Goal: Task Accomplishment & Management: Use online tool/utility

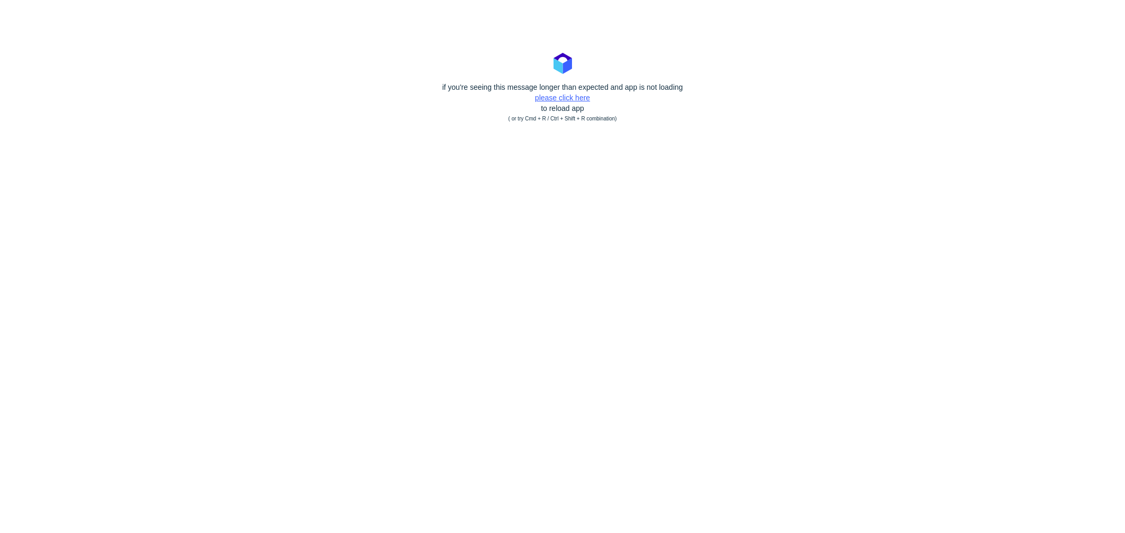
click at [557, 100] on link "please click here" at bounding box center [562, 97] width 55 height 8
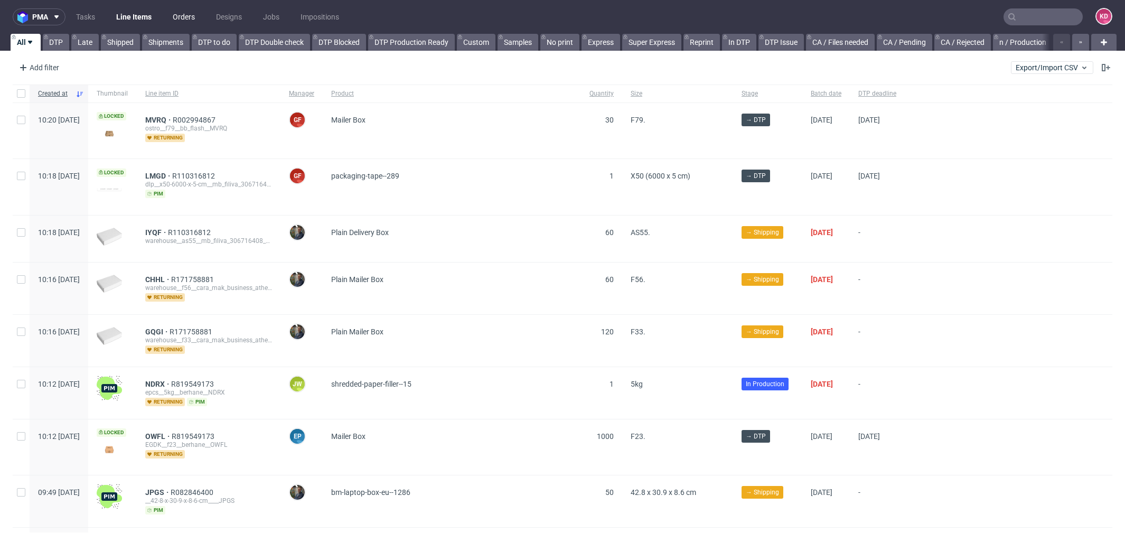
click at [184, 18] on link "Orders" at bounding box center [183, 16] width 35 height 17
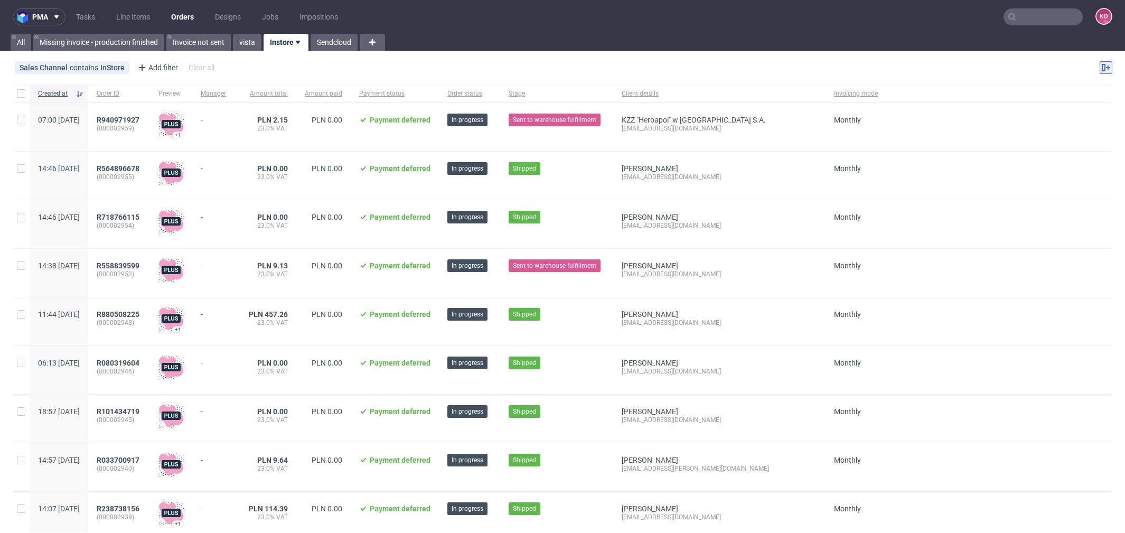
click at [1102, 65] on icon at bounding box center [1106, 67] width 8 height 8
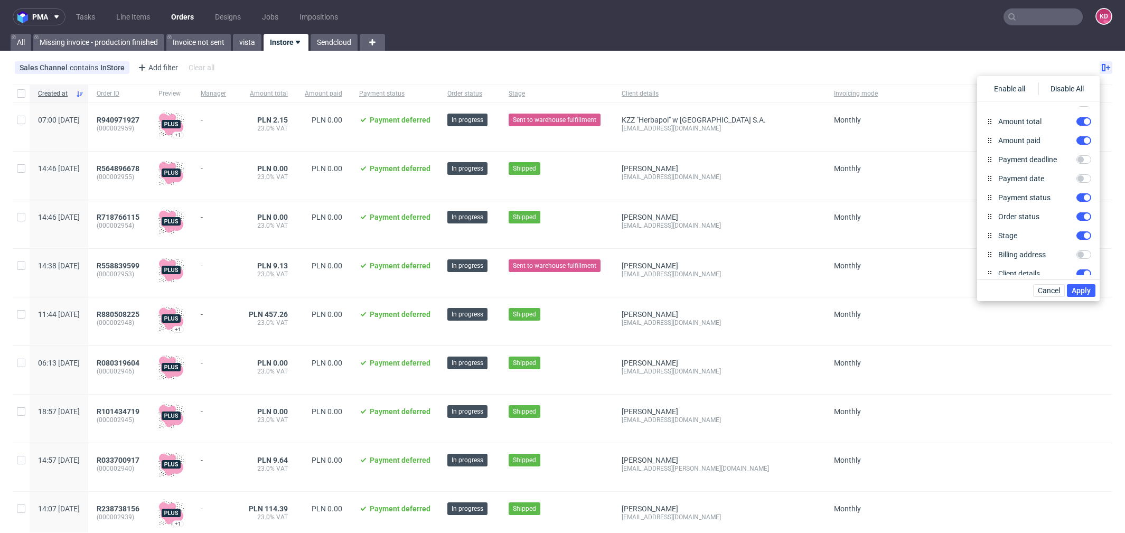
scroll to position [268, 0]
click at [815, 61] on div "Sales Channel contains InStore Add filter Hide filters Clear all" at bounding box center [562, 67] width 1125 height 25
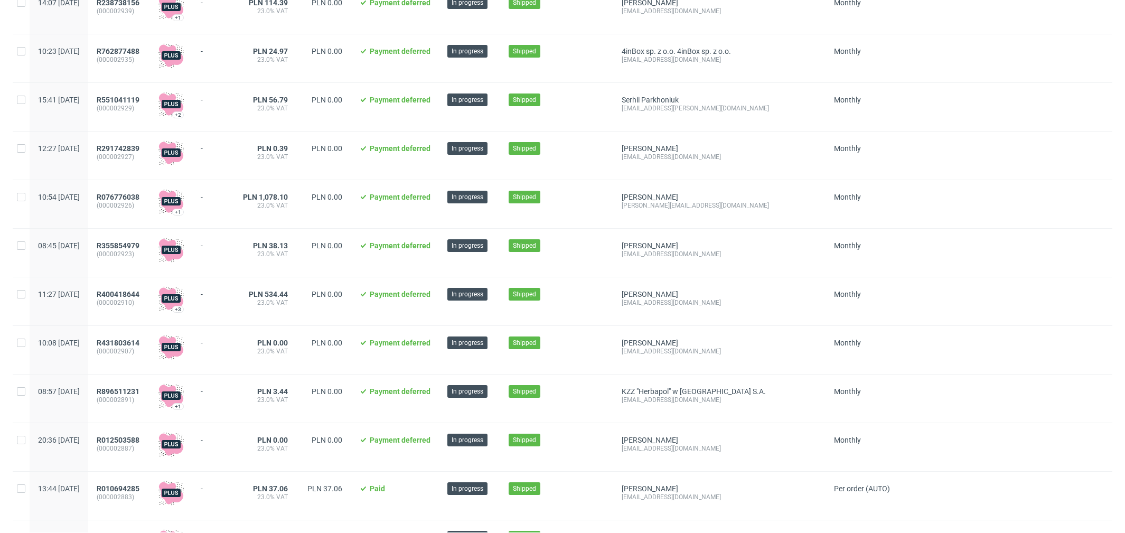
scroll to position [0, 0]
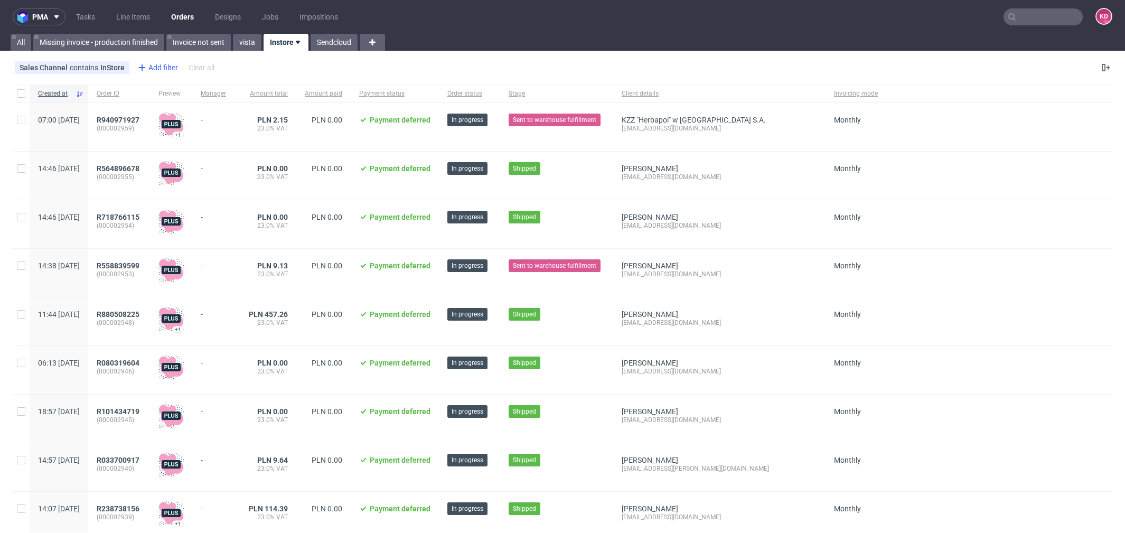
click at [152, 68] on div "Add filter" at bounding box center [157, 67] width 46 height 17
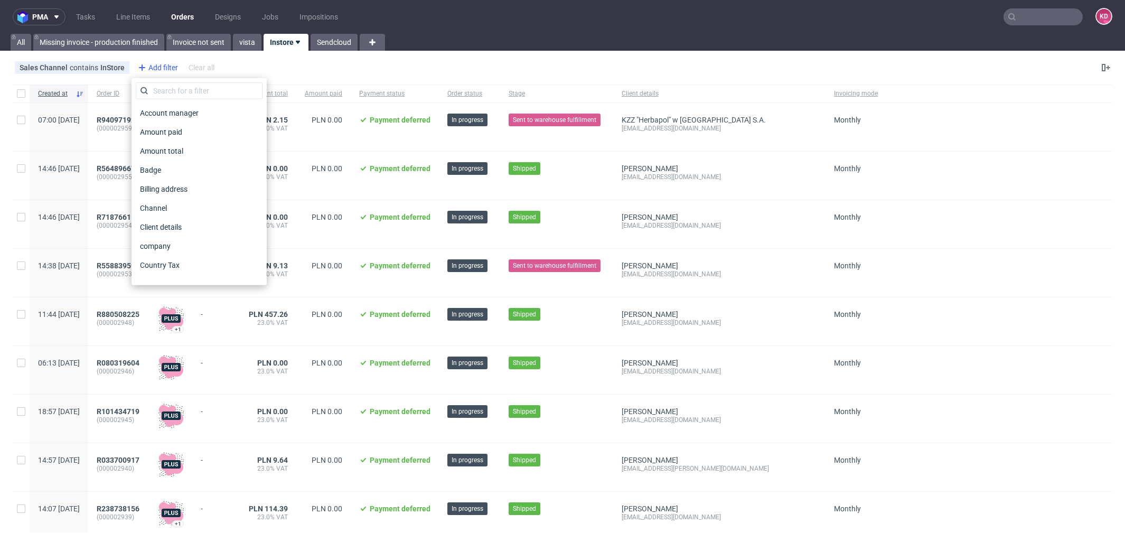
click at [164, 68] on div "Add filter" at bounding box center [157, 67] width 46 height 17
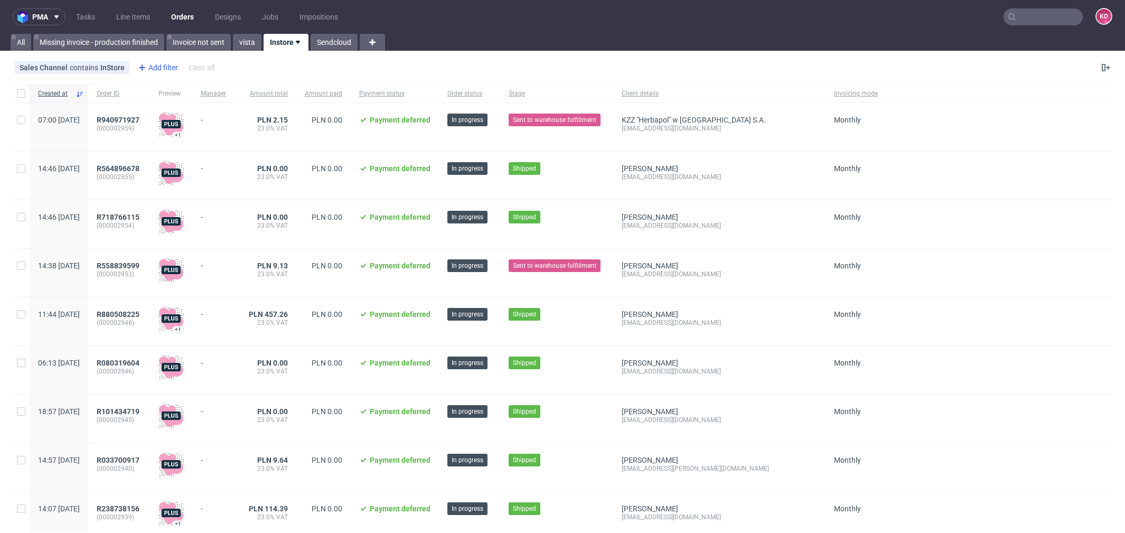
click at [164, 68] on div "Add filter" at bounding box center [157, 67] width 46 height 17
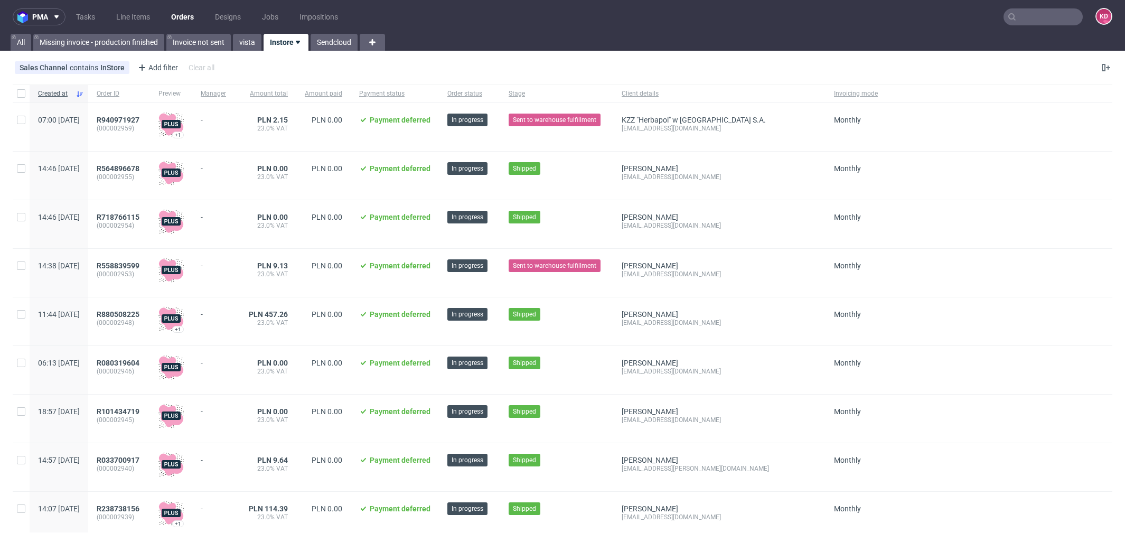
click at [1014, 19] on input "text" at bounding box center [1042, 16] width 79 height 17
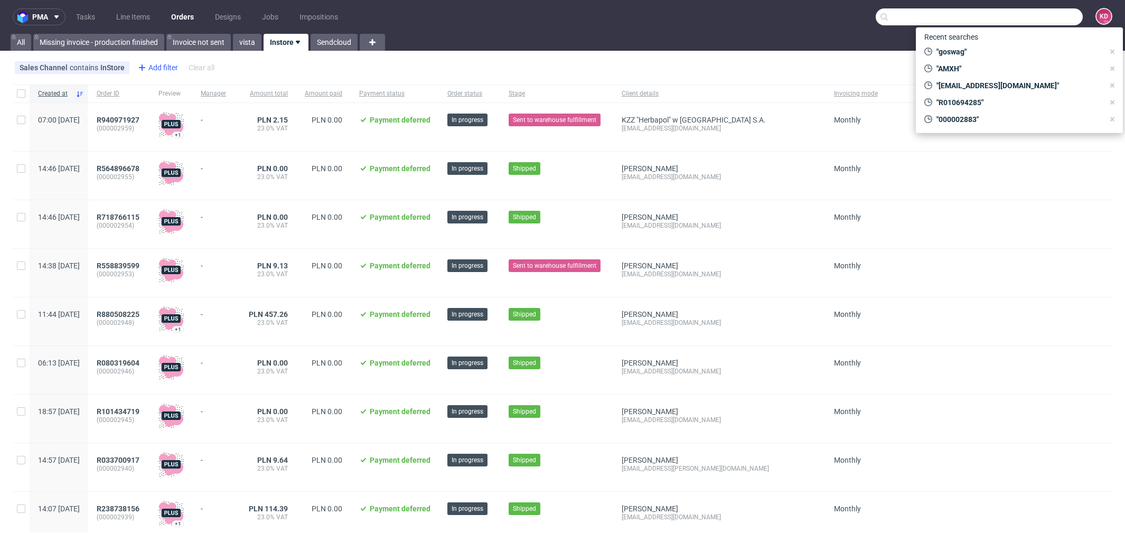
click at [154, 63] on div "Add filter" at bounding box center [157, 67] width 46 height 17
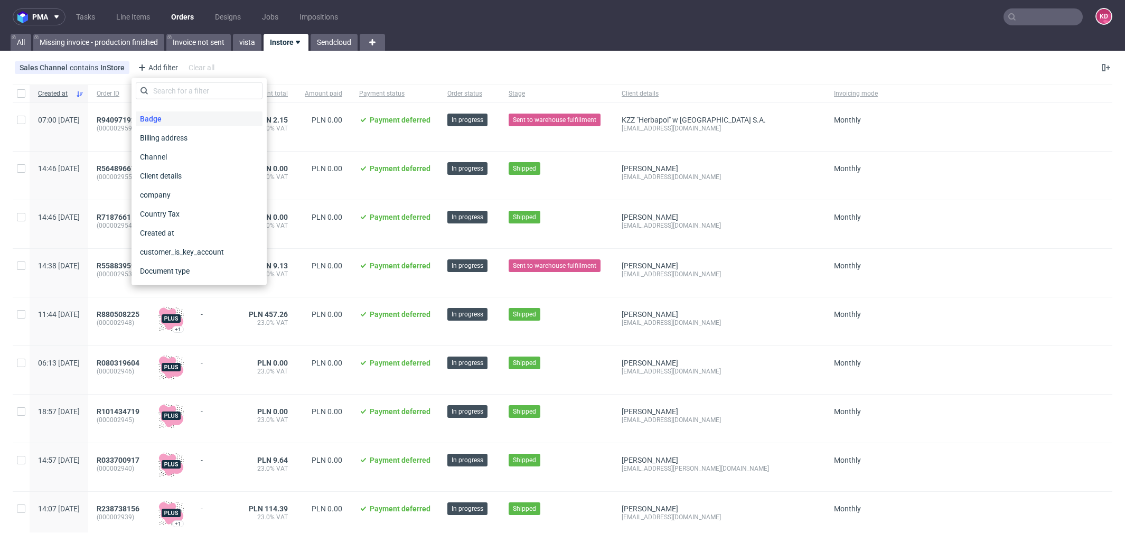
scroll to position [57, 0]
click at [179, 171] on span "Client details" at bounding box center [162, 170] width 53 height 15
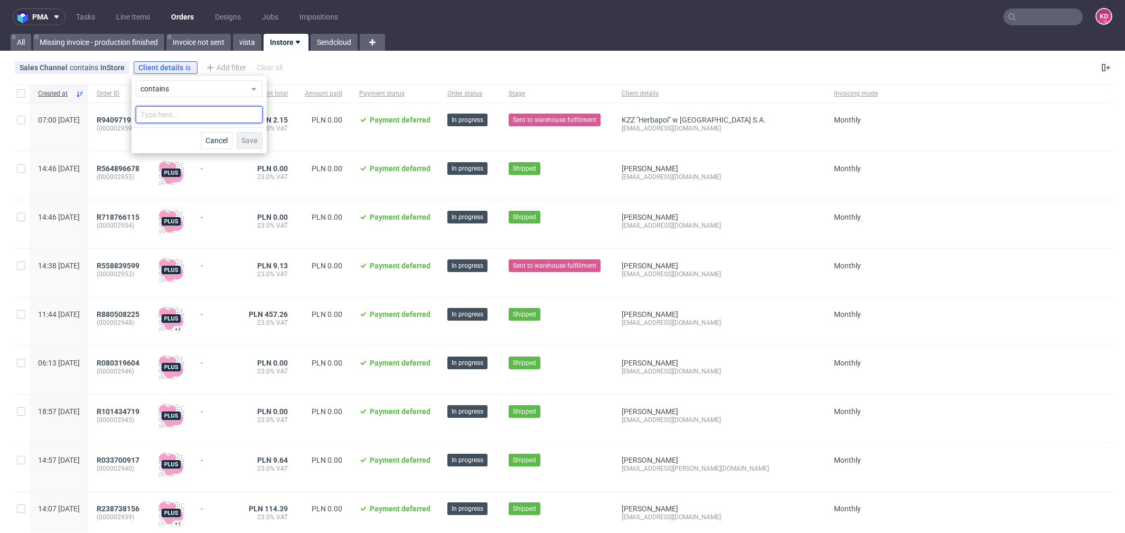
click at [182, 118] on input "text" at bounding box center [199, 114] width 127 height 17
paste input "[EMAIL_ADDRESS][DOMAIN_NAME]"
type input "[EMAIL_ADDRESS][DOMAIN_NAME]"
click at [254, 139] on span "Save" at bounding box center [249, 140] width 16 height 7
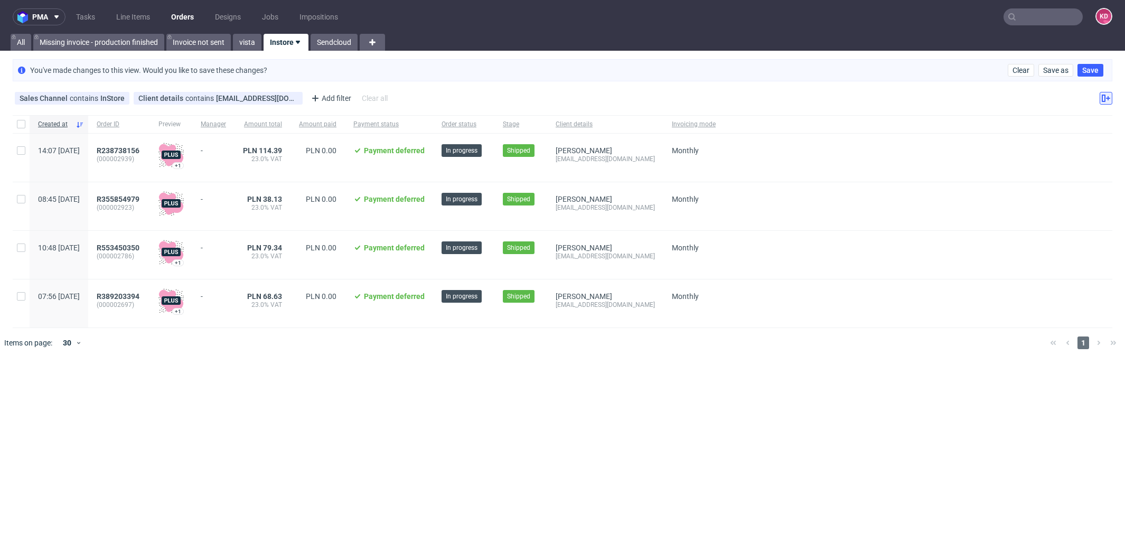
click at [1105, 102] on button at bounding box center [1106, 98] width 13 height 13
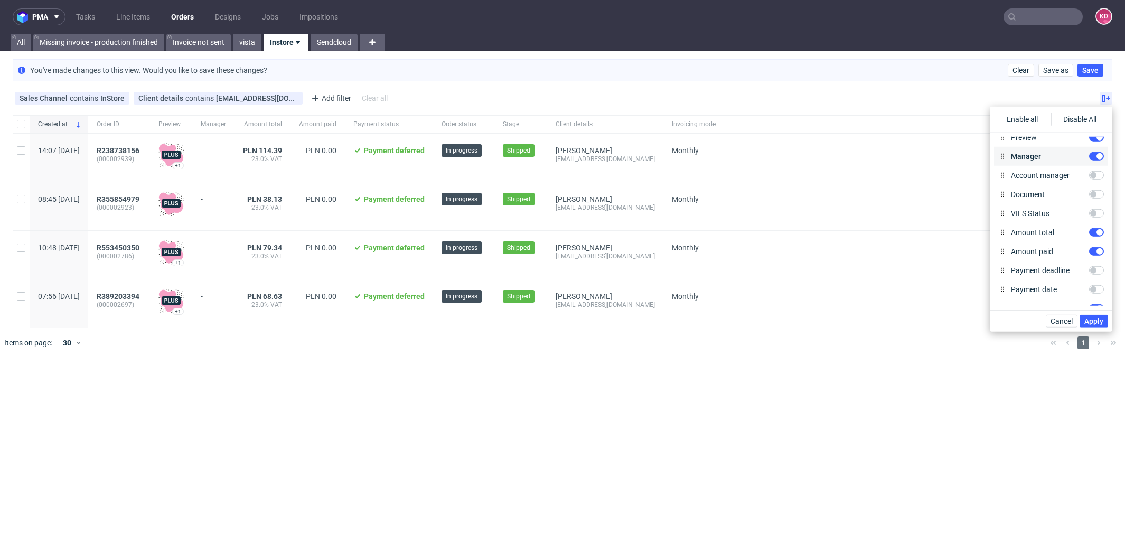
scroll to position [41, 0]
click at [1091, 202] on input "Document" at bounding box center [1096, 200] width 15 height 8
checkbox input "true"
click at [1095, 324] on span "Apply" at bounding box center [1093, 320] width 19 height 7
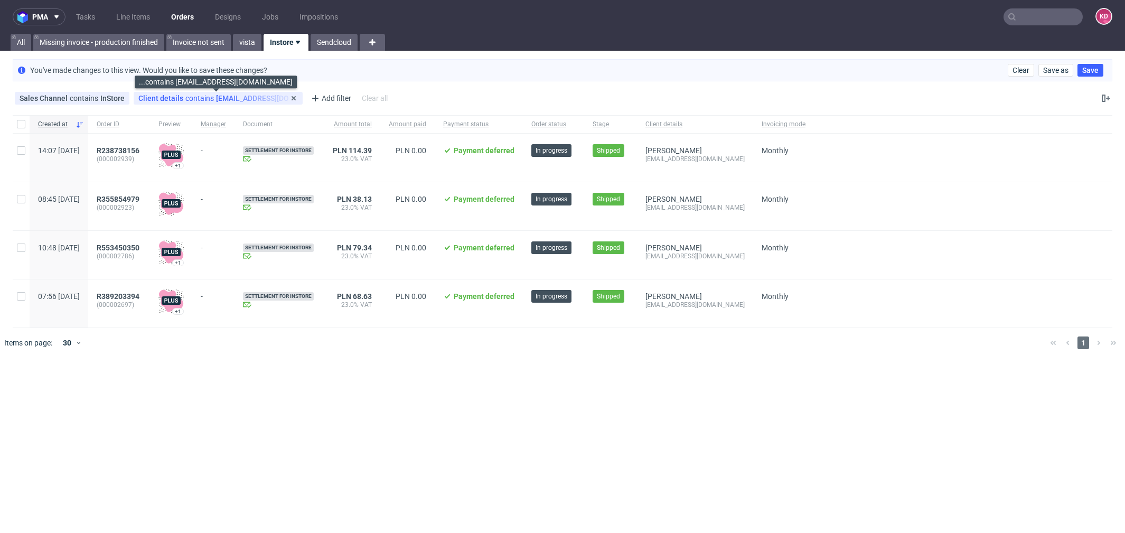
click at [273, 97] on div "Client details contains [EMAIL_ADDRESS][DOMAIN_NAME]" at bounding box center [218, 98] width 160 height 8
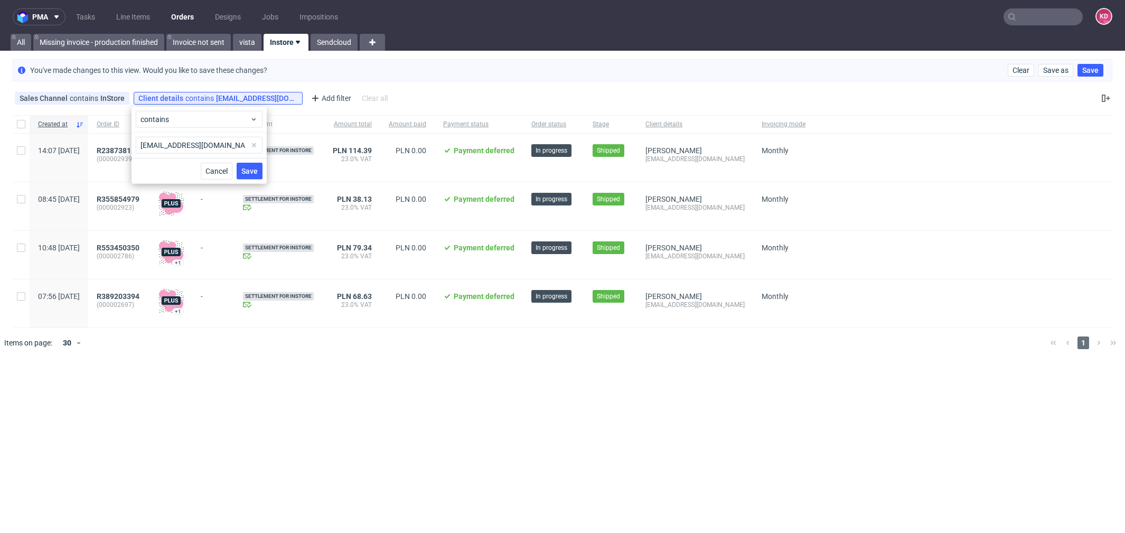
click at [254, 145] on span at bounding box center [254, 145] width 13 height 13
click at [234, 145] on input "text" at bounding box center [199, 145] width 127 height 17
paste input "[EMAIL_ADDRESS][DOMAIN_NAME]"
type input "[EMAIL_ADDRESS][DOMAIN_NAME]"
click at [249, 176] on button "Save" at bounding box center [250, 171] width 26 height 17
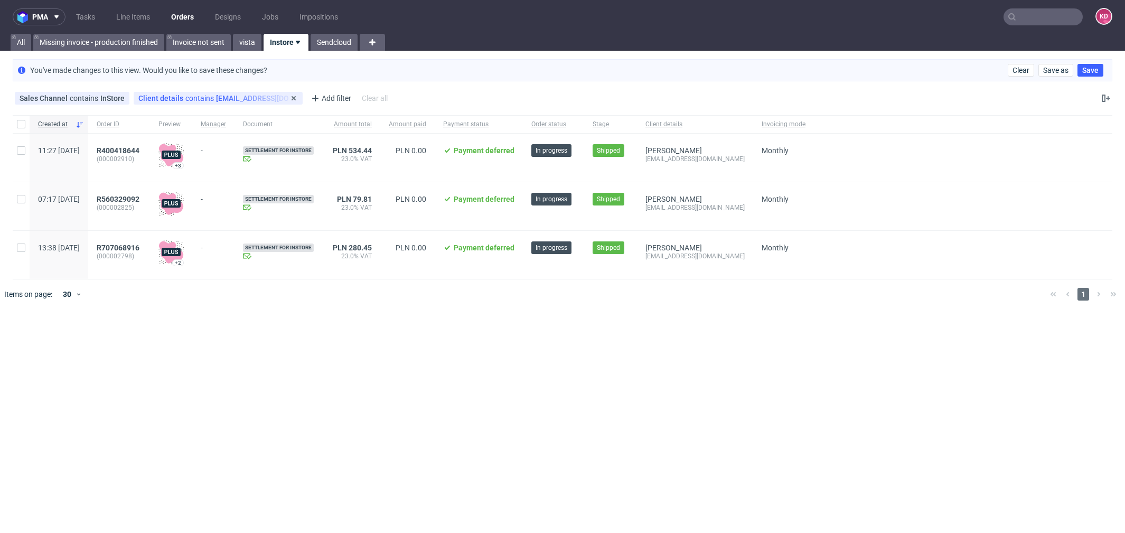
click at [203, 98] on div "Client details contains [EMAIL_ADDRESS][DOMAIN_NAME]" at bounding box center [218, 98] width 160 height 8
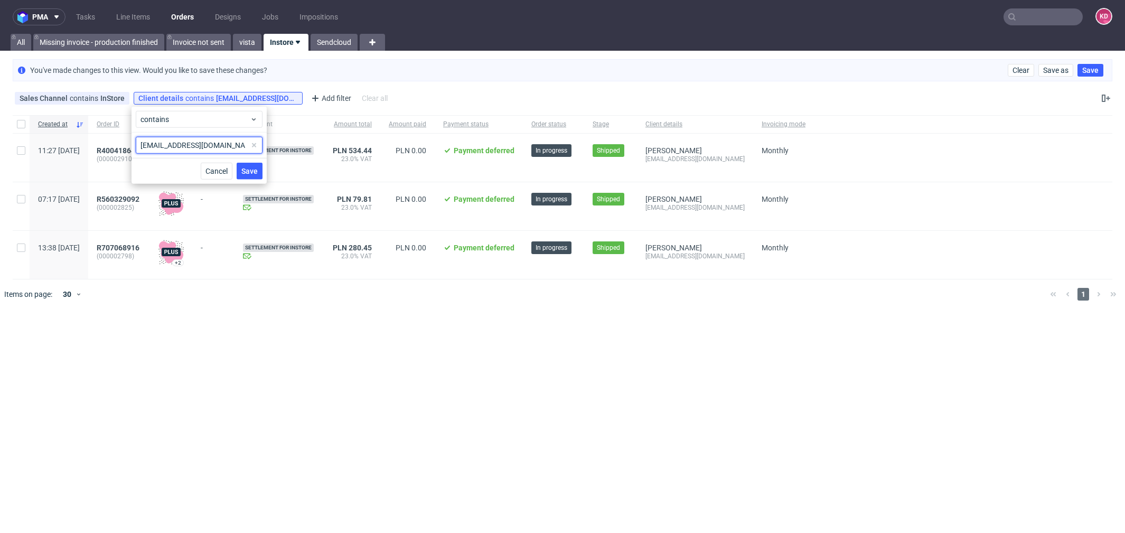
drag, startPoint x: 218, startPoint y: 146, endPoint x: 135, endPoint y: 146, distance: 82.4
click at [136, 146] on input "[EMAIL_ADDRESS][DOMAIN_NAME]" at bounding box center [199, 145] width 127 height 17
paste input "[PERSON_NAME]"
type input "[PERSON_NAME][EMAIL_ADDRESS][DOMAIN_NAME]"
click at [247, 163] on button "Save" at bounding box center [250, 171] width 26 height 17
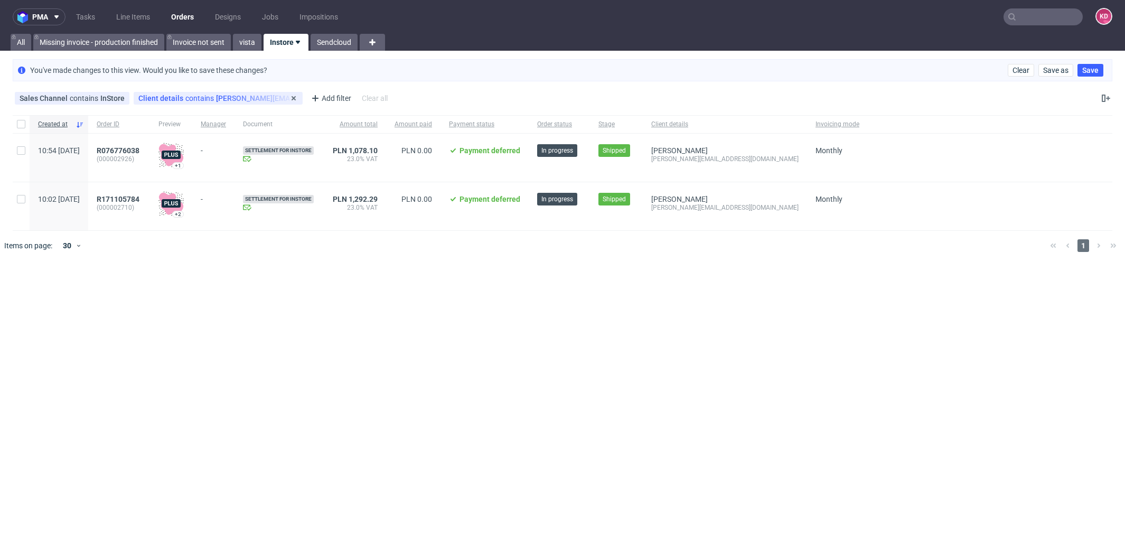
click at [245, 101] on div "Client details contains [PERSON_NAME][EMAIL_ADDRESS][DOMAIN_NAME]" at bounding box center [218, 98] width 160 height 8
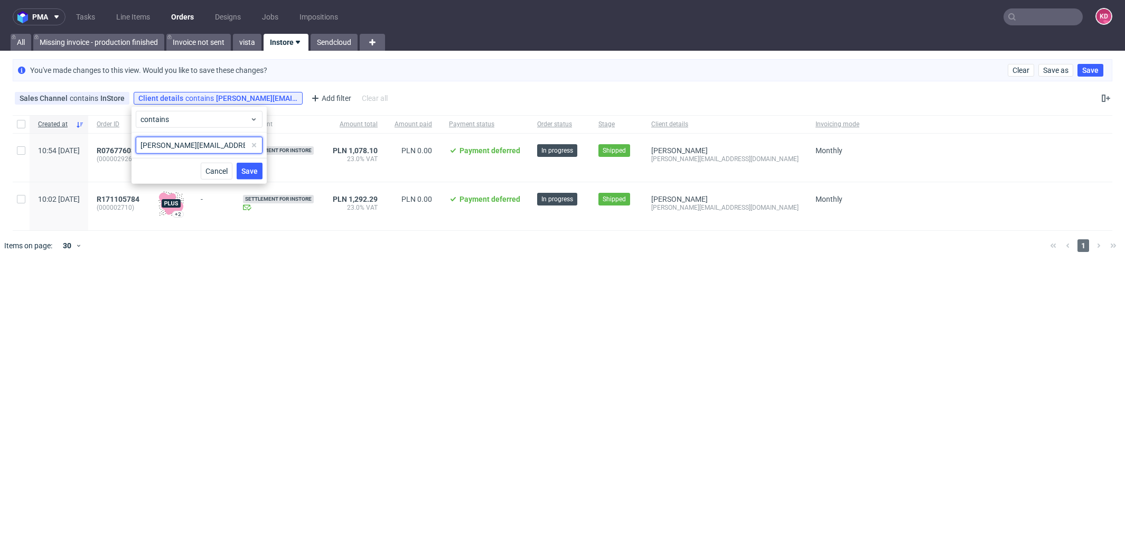
drag, startPoint x: 217, startPoint y: 145, endPoint x: 135, endPoint y: 143, distance: 81.9
click at [136, 143] on input "[PERSON_NAME][EMAIL_ADDRESS][DOMAIN_NAME]" at bounding box center [199, 145] width 127 height 17
paste input "[PERSON_NAME][DOMAIN_NAME][EMAIL_ADDRESS][DOMAIN_NAME]"
type input "[PERSON_NAME][DOMAIN_NAME][EMAIL_ADDRESS][DOMAIN_NAME]"
click at [252, 168] on span "Save" at bounding box center [249, 170] width 16 height 7
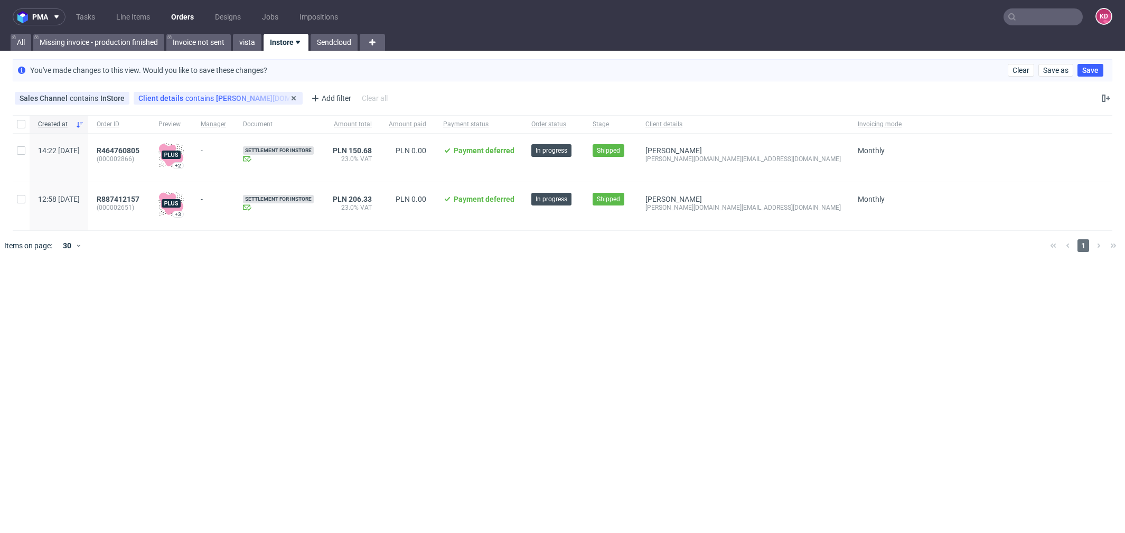
click at [275, 94] on div "Client details contains [PERSON_NAME][DOMAIN_NAME][EMAIL_ADDRESS][DOMAIN_NAME]" at bounding box center [218, 98] width 160 height 8
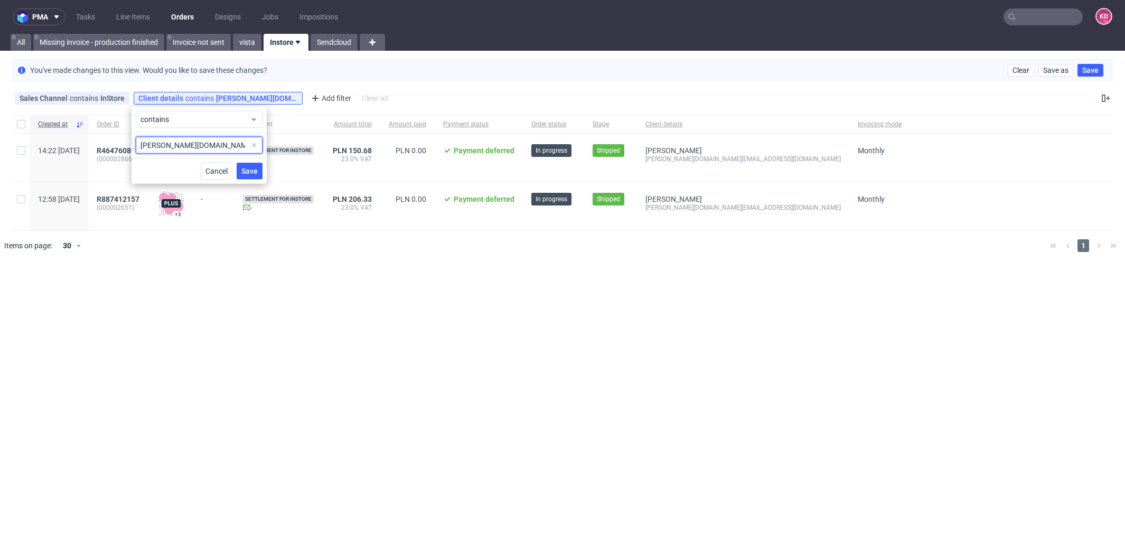
click at [230, 148] on input "[PERSON_NAME][DOMAIN_NAME][EMAIL_ADDRESS][DOMAIN_NAME]" at bounding box center [199, 145] width 127 height 17
click at [254, 145] on span at bounding box center [254, 145] width 13 height 13
click at [223, 145] on input "text" at bounding box center [199, 145] width 127 height 17
paste input "[EMAIL_ADDRESS][DATE][DOMAIN_NAME]"
type input "[EMAIL_ADDRESS][DATE][DOMAIN_NAME]"
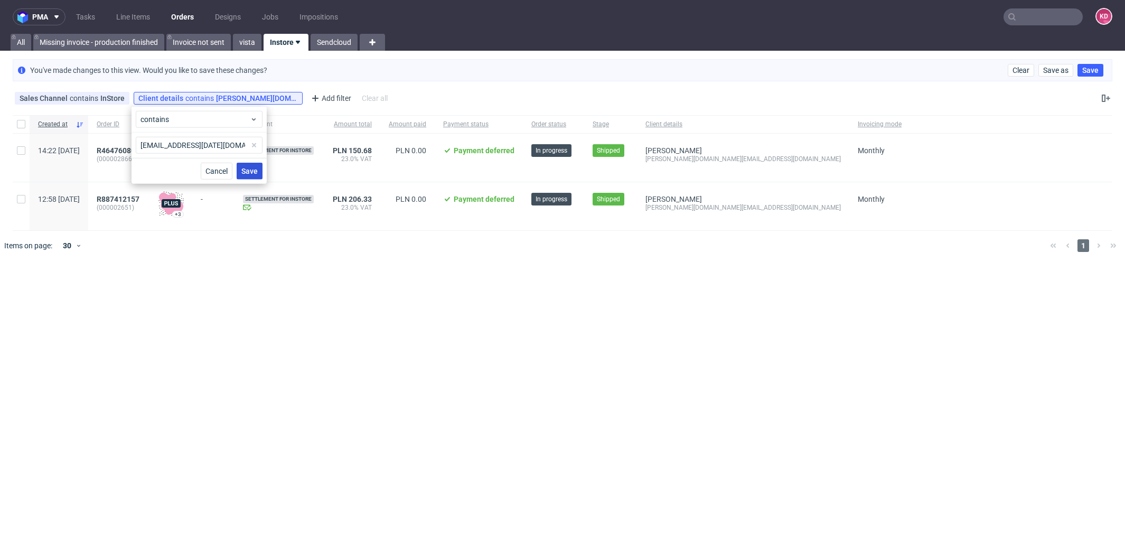
click at [248, 167] on span "Save" at bounding box center [249, 170] width 16 height 7
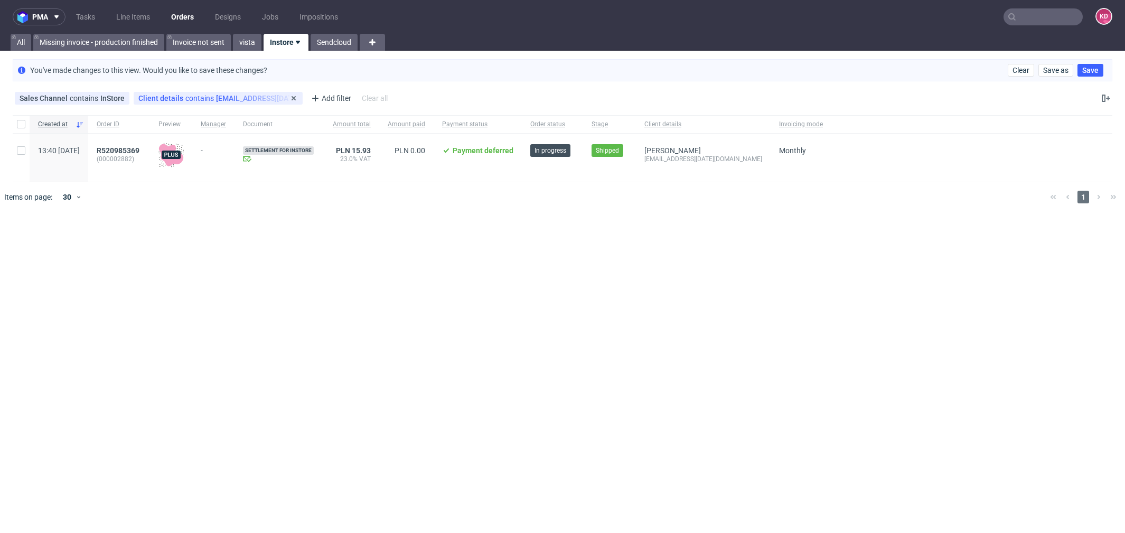
click at [247, 94] on div "Client details contains [EMAIL_ADDRESS][DATE][DOMAIN_NAME]" at bounding box center [218, 98] width 160 height 8
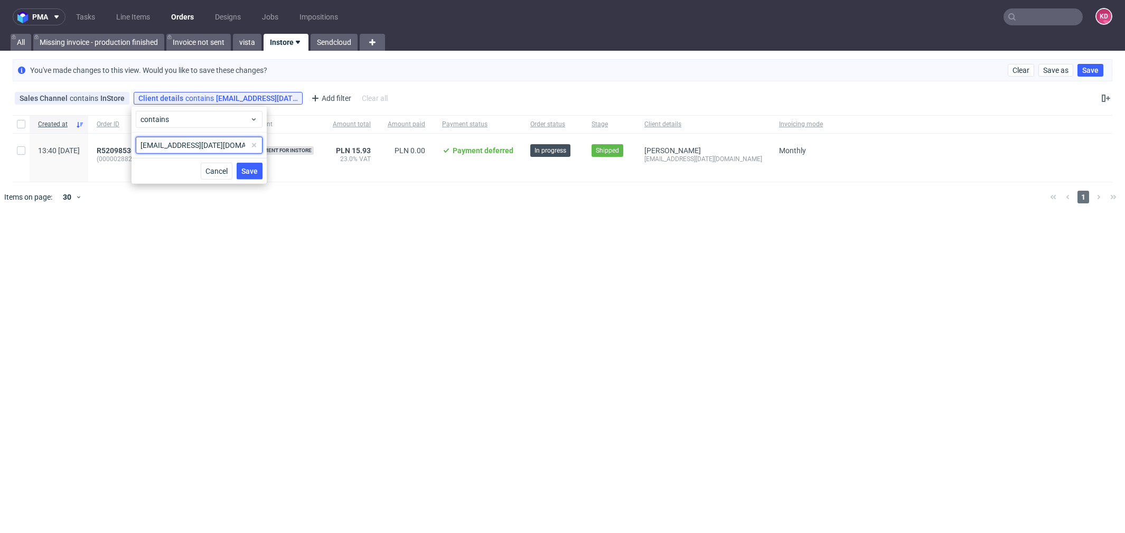
drag, startPoint x: 240, startPoint y: 144, endPoint x: 134, endPoint y: 144, distance: 106.2
click at [134, 144] on div "[EMAIL_ADDRESS][DATE][DOMAIN_NAME]" at bounding box center [199, 145] width 135 height 25
paste input "[EMAIL_ADDRESS][PERSON_NAME][DOMAIN_NAME]"
type input "[EMAIL_ADDRESS][PERSON_NAME][DOMAIN_NAME]"
click at [252, 171] on span "Save" at bounding box center [249, 170] width 16 height 7
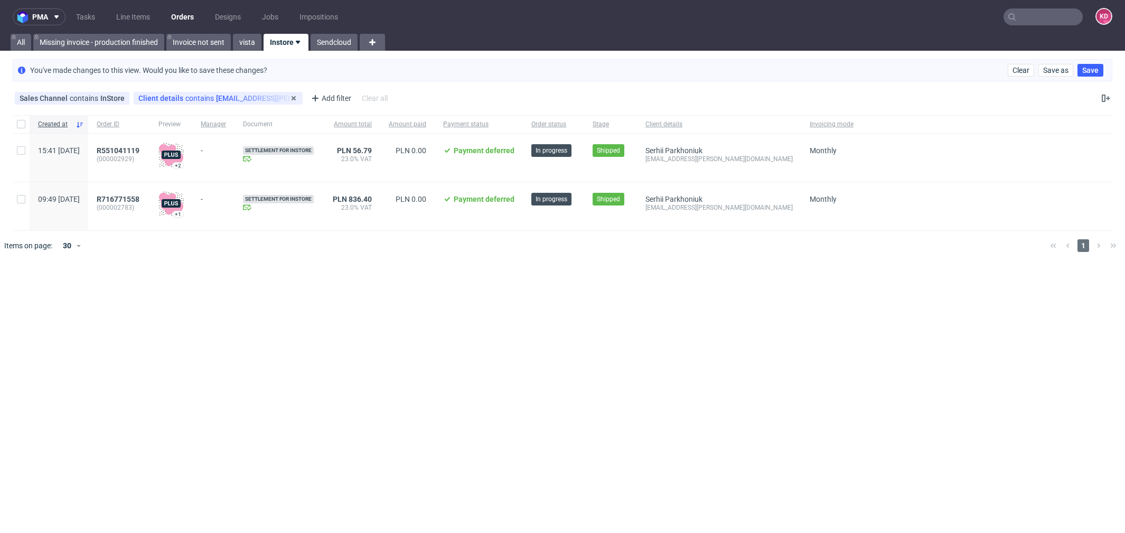
click at [245, 100] on div "Client details contains [EMAIL_ADDRESS][PERSON_NAME][DOMAIN_NAME]" at bounding box center [218, 98] width 160 height 8
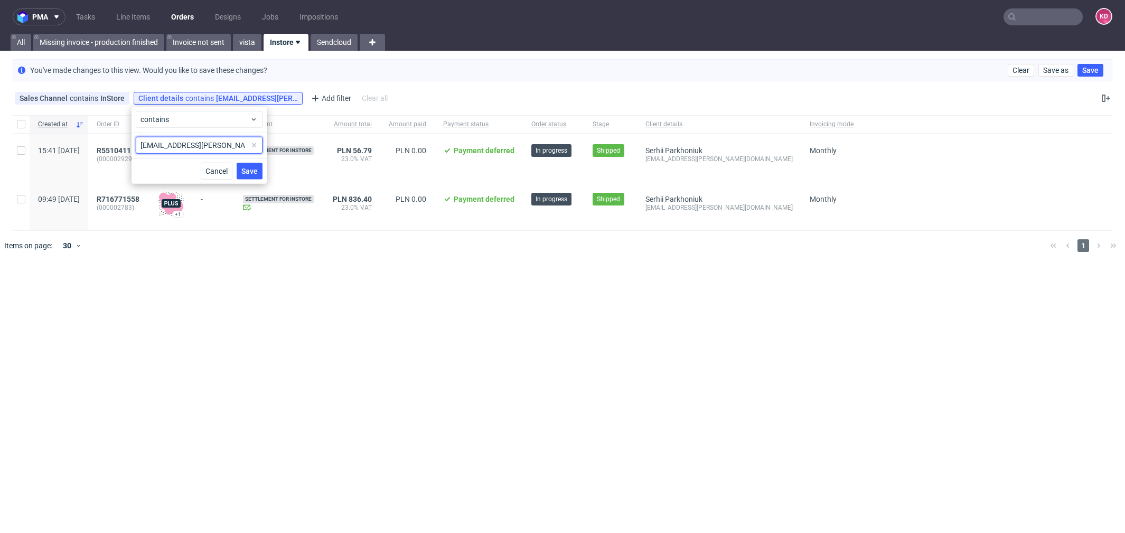
drag, startPoint x: 223, startPoint y: 145, endPoint x: 117, endPoint y: 140, distance: 106.8
click at [117, 140] on body "pma Tasks Line Items Orders Designs Jobs Impositions KD All Missing invoice - p…" at bounding box center [562, 266] width 1125 height 533
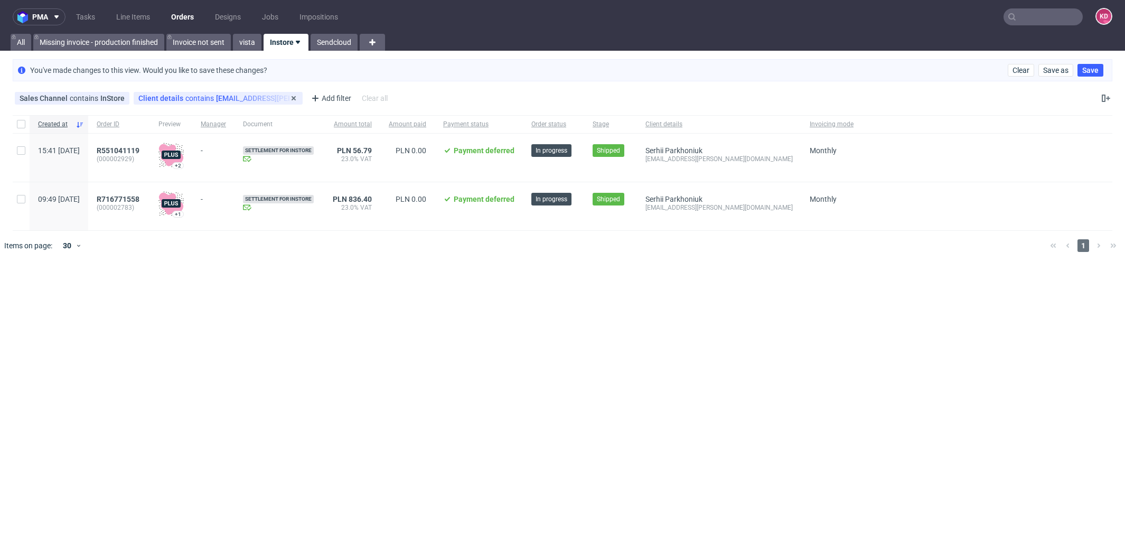
click at [235, 103] on div "Client details contains [EMAIL_ADDRESS][PERSON_NAME][DOMAIN_NAME]" at bounding box center [218, 98] width 169 height 13
click at [235, 98] on div "Client details contains [EMAIL_ADDRESS][PERSON_NAME][DOMAIN_NAME]" at bounding box center [218, 98] width 160 height 8
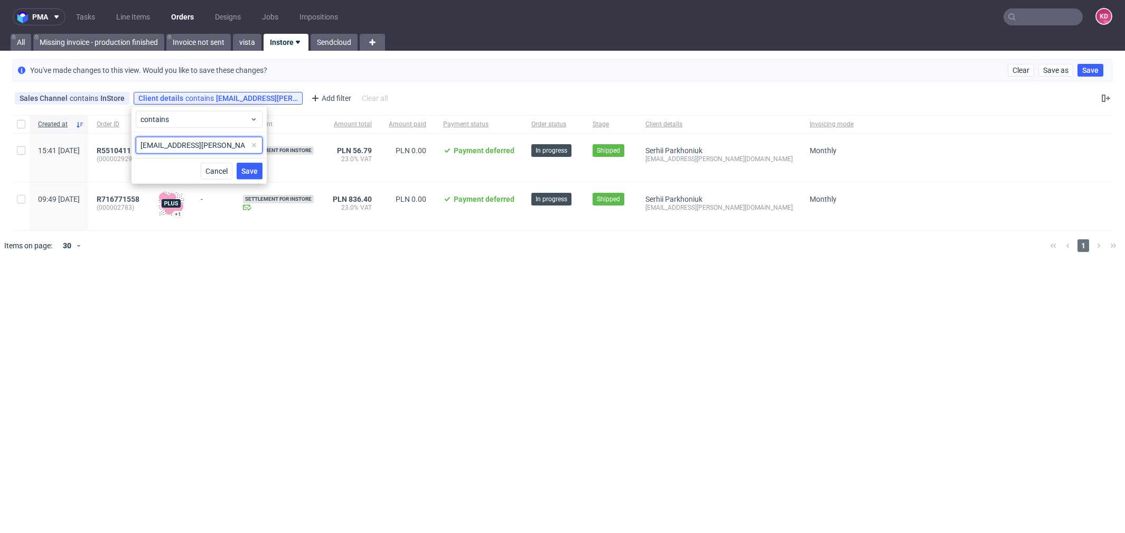
drag, startPoint x: 211, startPoint y: 144, endPoint x: 137, endPoint y: 144, distance: 73.9
click at [137, 144] on input "[EMAIL_ADDRESS][PERSON_NAME][DOMAIN_NAME]" at bounding box center [199, 145] width 127 height 17
paste input "[EMAIL_ADDRESS][DOMAIN_NAME]"
type input "[EMAIL_ADDRESS][DOMAIN_NAME]"
click at [259, 166] on button "Save" at bounding box center [250, 171] width 26 height 17
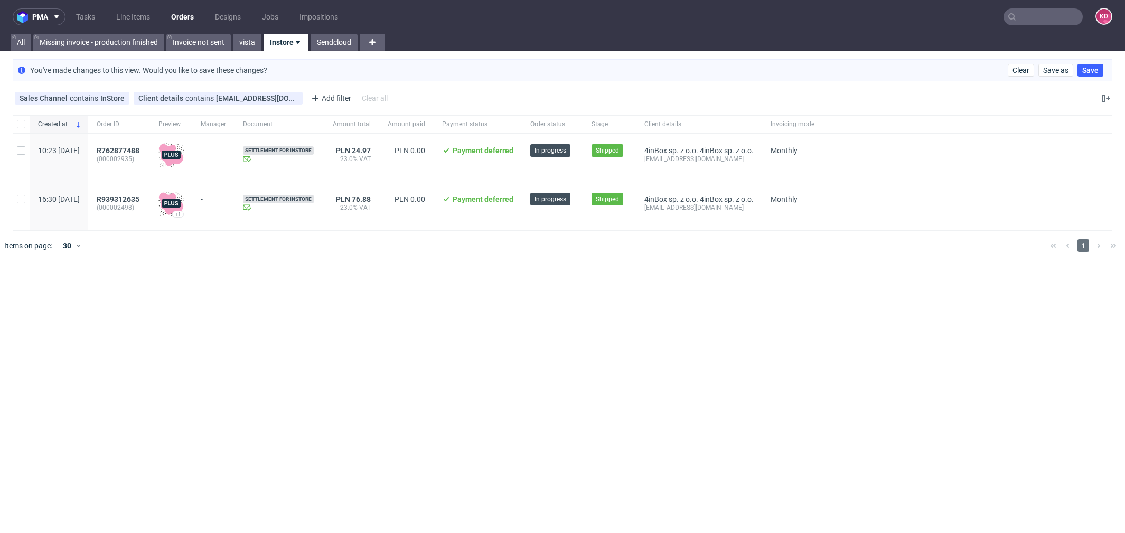
click at [234, 90] on div "Sales Channel contains InStore Client details contains [EMAIL_ADDRESS][DOMAIN_N…" at bounding box center [202, 98] width 379 height 17
click at [234, 96] on div "Client details contains [EMAIL_ADDRESS][DOMAIN_NAME]" at bounding box center [218, 98] width 160 height 8
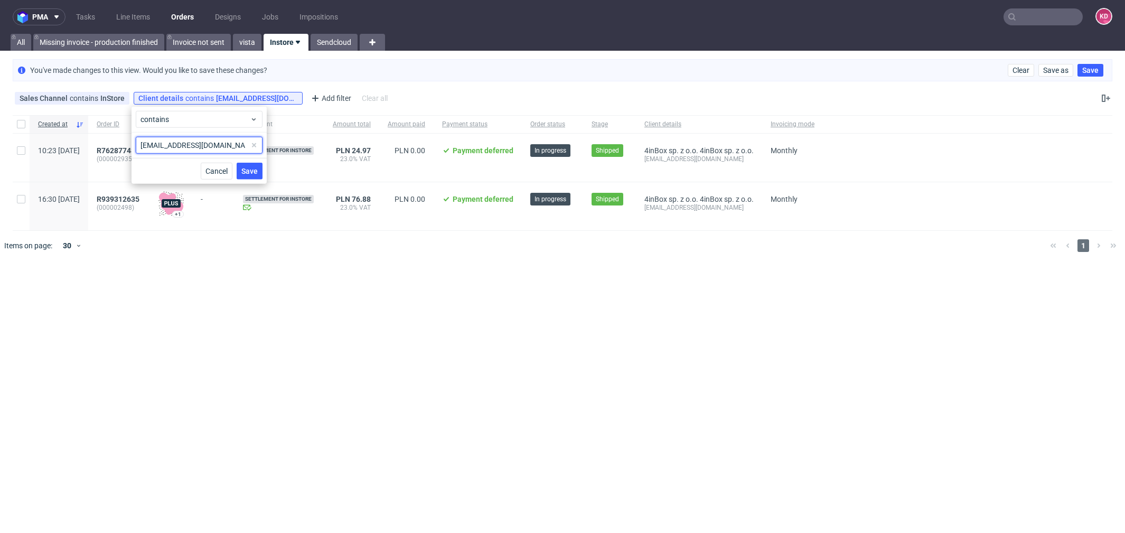
drag, startPoint x: 210, startPoint y: 145, endPoint x: 118, endPoint y: 142, distance: 92.0
click at [118, 142] on body "pma Tasks Line Items Orders Designs Jobs Impositions KD All Missing invoice - p…" at bounding box center [562, 266] width 1125 height 533
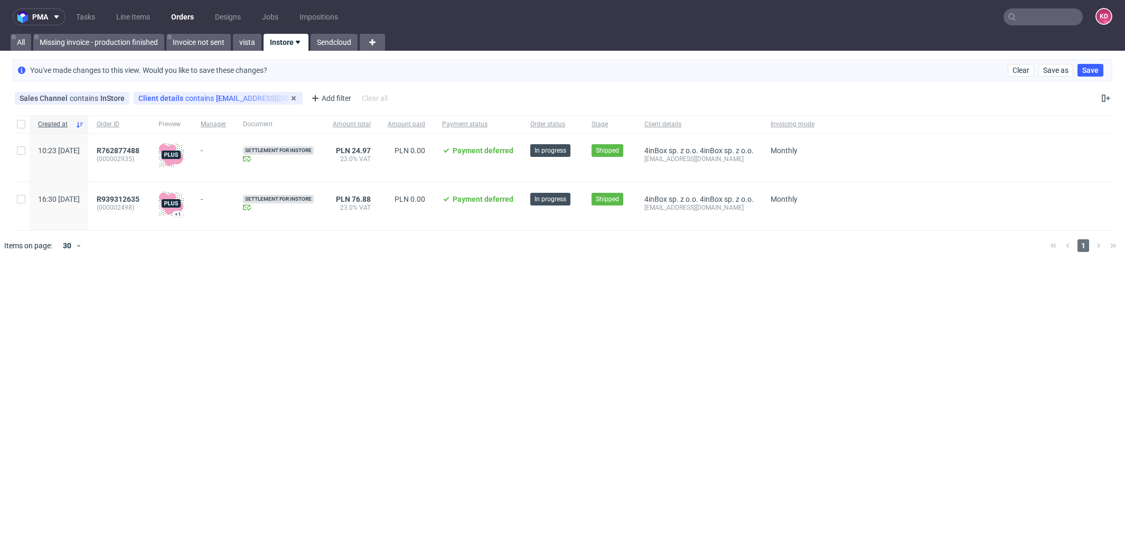
click at [238, 97] on div "Client details contains [EMAIL_ADDRESS][DOMAIN_NAME]" at bounding box center [218, 98] width 160 height 8
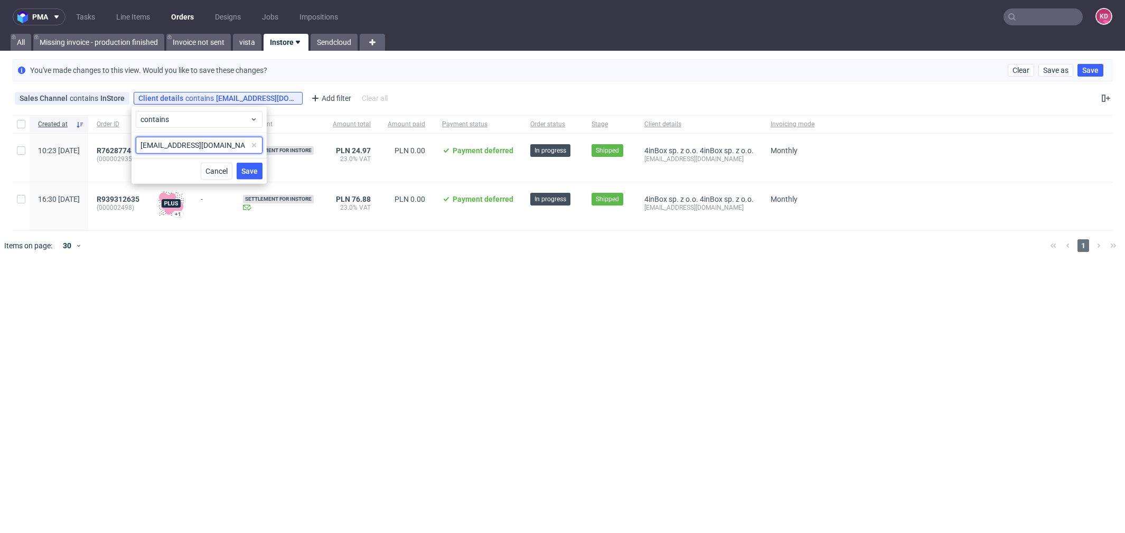
drag, startPoint x: 213, startPoint y: 143, endPoint x: 133, endPoint y: 141, distance: 80.8
click at [133, 141] on div "[EMAIL_ADDRESS][DOMAIN_NAME]" at bounding box center [199, 145] width 135 height 25
paste input "[EMAIL_ADDRESS][PERSON_NAME][DOMAIN_NAME]"
type input "[EMAIL_ADDRESS][PERSON_NAME][DOMAIN_NAME]"
click at [253, 168] on span "Save" at bounding box center [249, 170] width 16 height 7
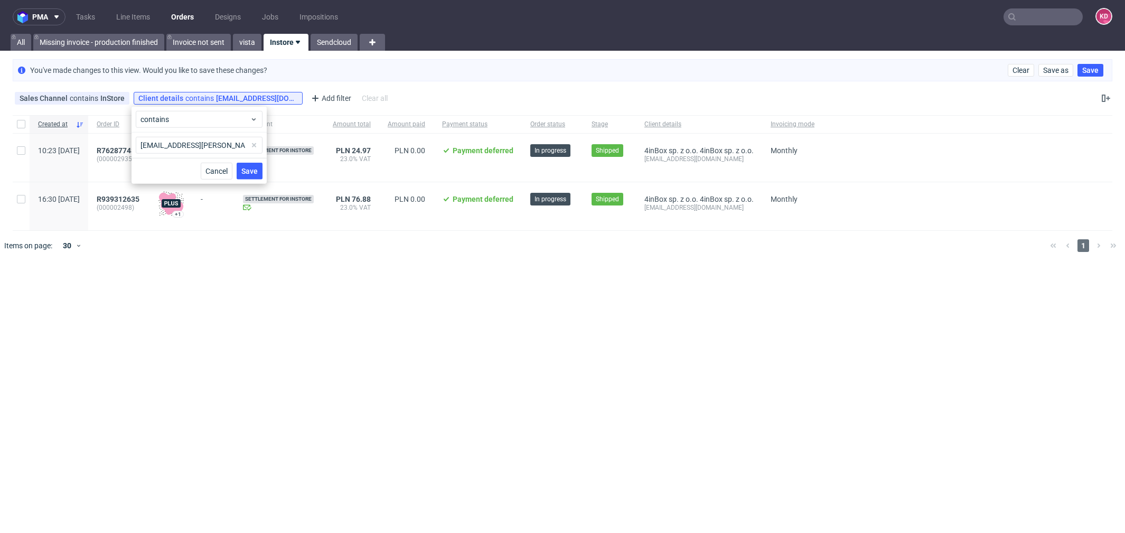
scroll to position [0, 0]
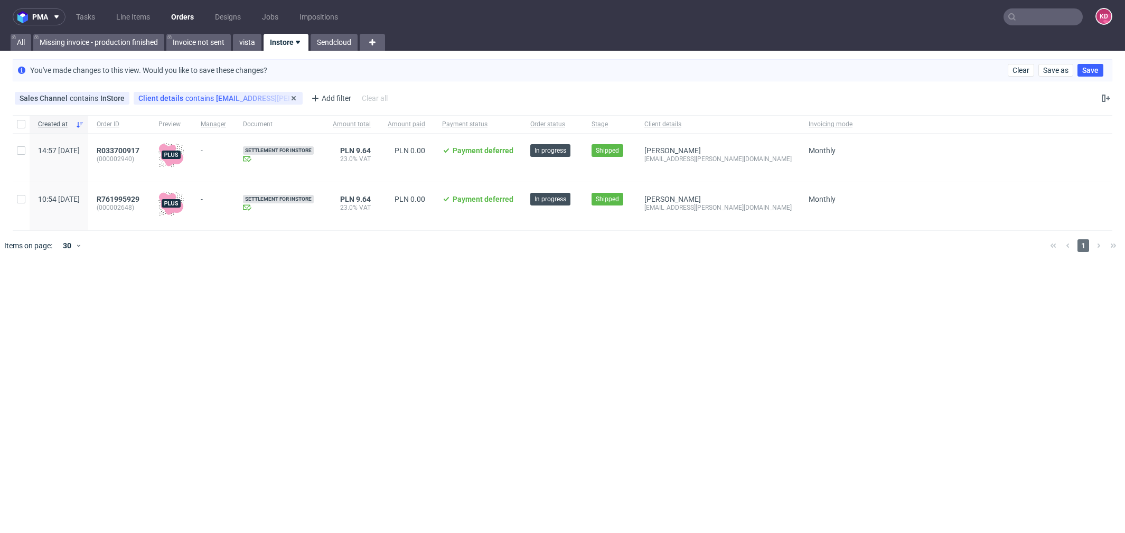
click at [266, 92] on div "Client details contains [EMAIL_ADDRESS][PERSON_NAME][DOMAIN_NAME] ...contains […" at bounding box center [218, 98] width 169 height 13
click at [239, 97] on div "Client details contains [EMAIL_ADDRESS][PERSON_NAME][DOMAIN_NAME]" at bounding box center [218, 98] width 160 height 8
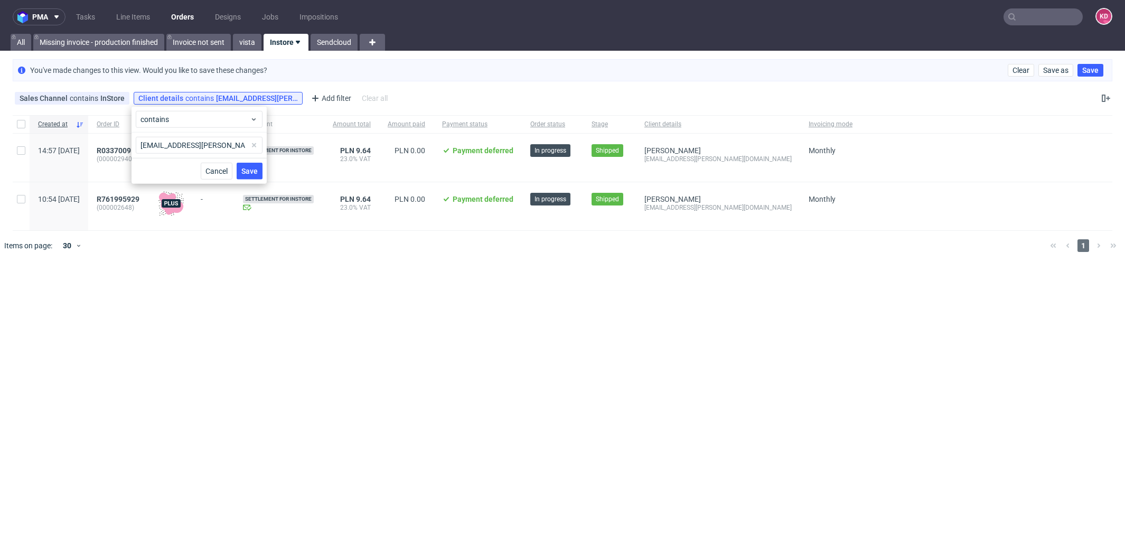
click at [258, 144] on span at bounding box center [254, 145] width 13 height 13
click at [232, 143] on input "text" at bounding box center [199, 145] width 127 height 17
paste input "[EMAIL_ADDRESS][DOMAIN_NAME]"
type input "[EMAIL_ADDRESS][DOMAIN_NAME]"
click at [249, 170] on span "Save" at bounding box center [249, 170] width 16 height 7
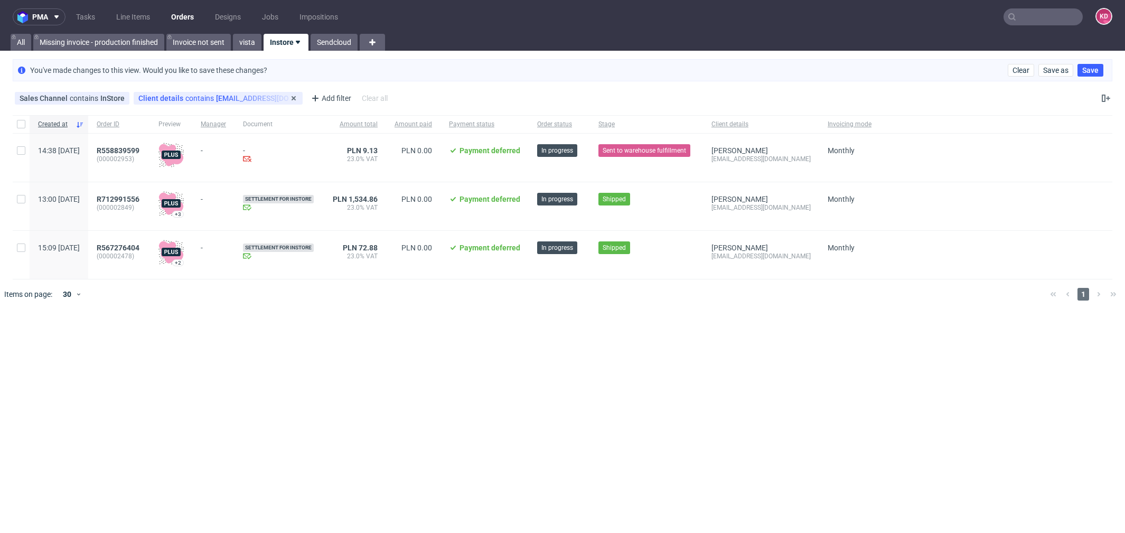
click at [237, 101] on div "Client details contains [EMAIL_ADDRESS][DOMAIN_NAME]" at bounding box center [218, 98] width 160 height 8
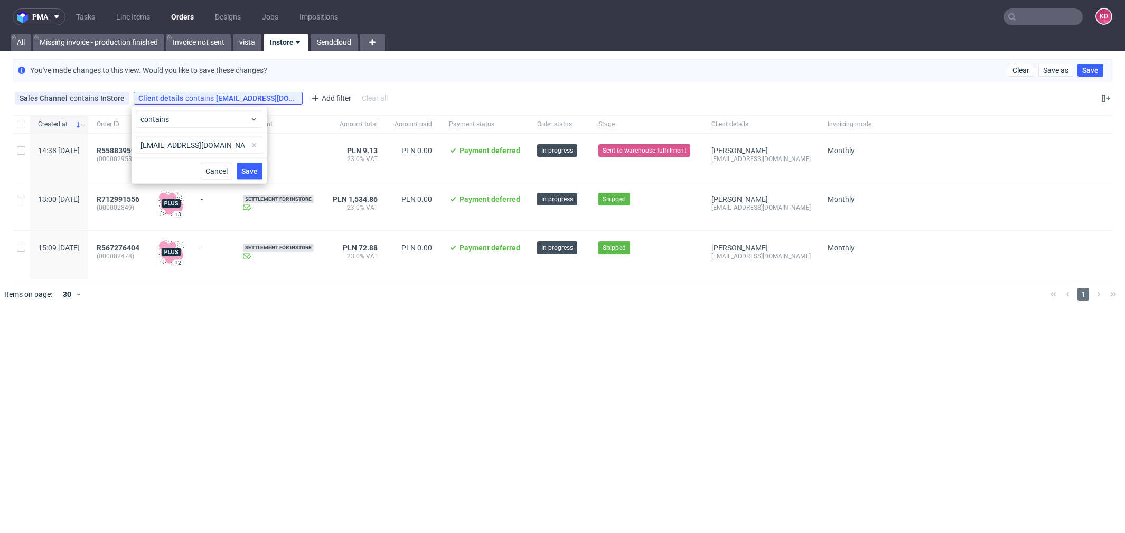
click at [252, 148] on span at bounding box center [254, 145] width 13 height 13
click at [236, 147] on input "text" at bounding box center [199, 145] width 127 height 17
paste input "[EMAIL_ADDRESS][DOMAIN_NAME]"
type input "[EMAIL_ADDRESS][DOMAIN_NAME]"
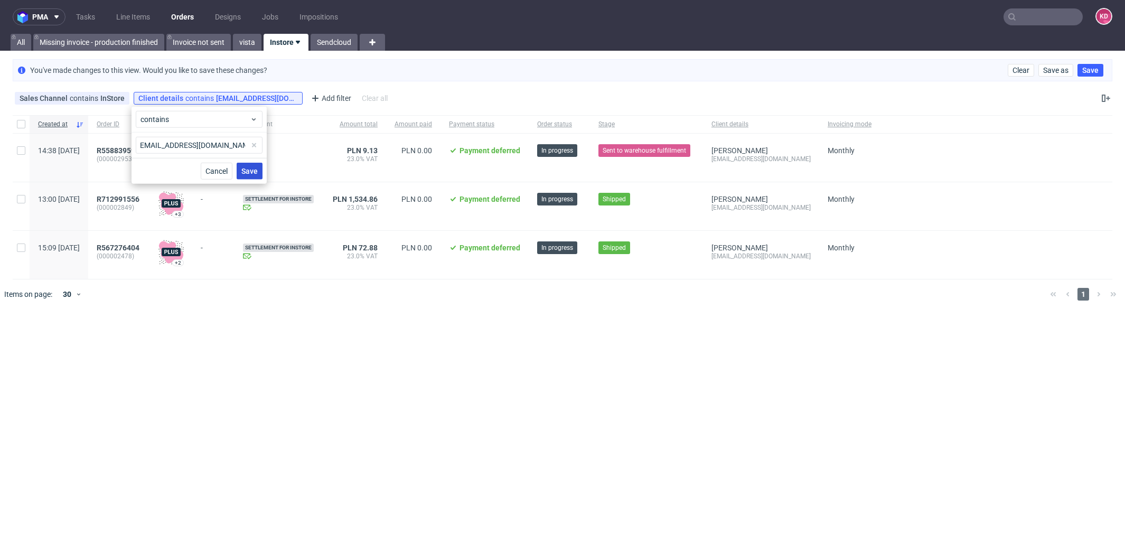
scroll to position [0, 0]
click at [248, 167] on span "Save" at bounding box center [249, 170] width 16 height 7
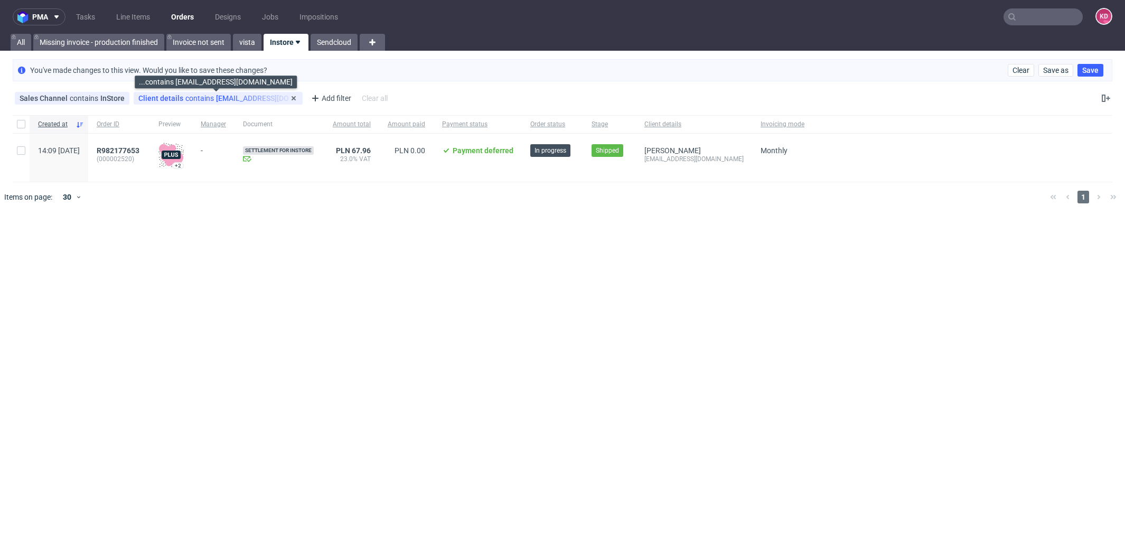
click at [196, 97] on span "contains" at bounding box center [200, 98] width 31 height 8
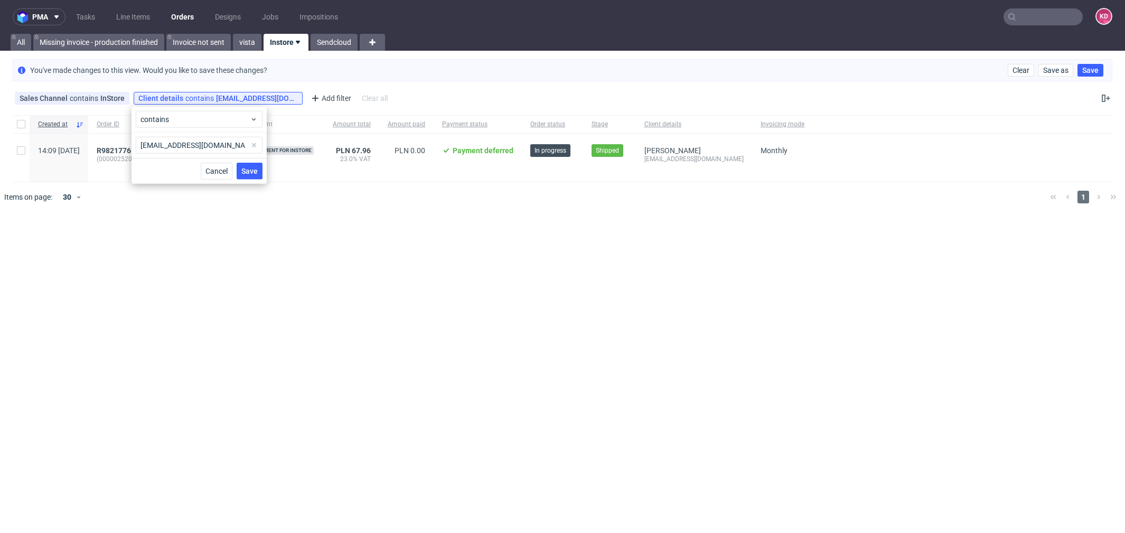
click at [254, 145] on span at bounding box center [254, 145] width 13 height 13
click at [233, 145] on input "text" at bounding box center [199, 145] width 127 height 17
paste input "[PERSON_NAME][EMAIL_ADDRESS][PERSON_NAME][DOMAIN_NAME]"
type input "[PERSON_NAME][EMAIL_ADDRESS][PERSON_NAME][DOMAIN_NAME]"
click at [251, 176] on button "Save" at bounding box center [250, 171] width 26 height 17
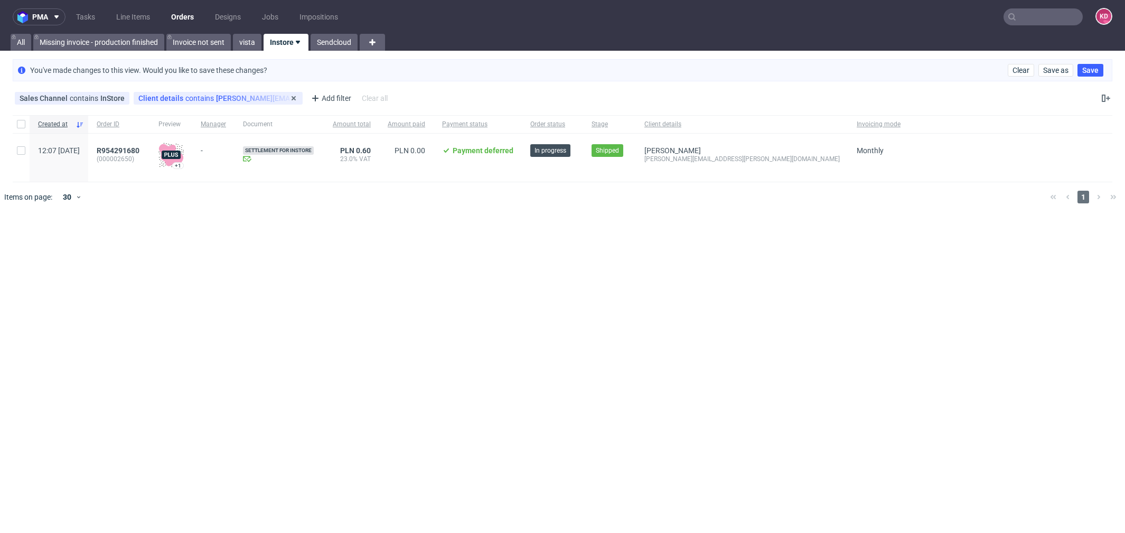
click at [212, 96] on div "Client details contains [PERSON_NAME][EMAIL_ADDRESS][PERSON_NAME][DOMAIN_NAME]" at bounding box center [218, 98] width 160 height 8
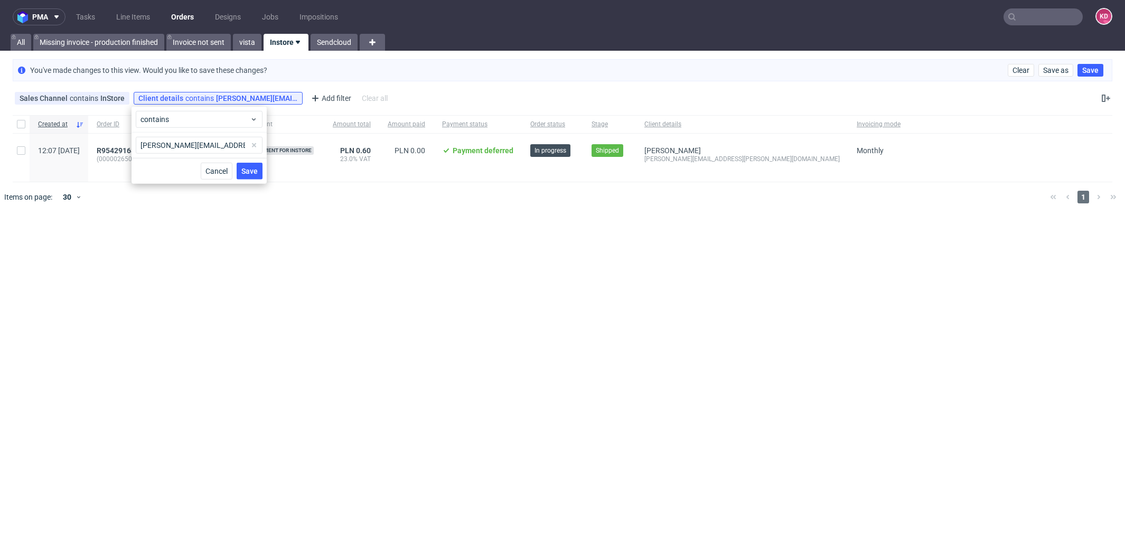
click at [258, 145] on span at bounding box center [254, 145] width 13 height 13
click at [234, 145] on input "text" at bounding box center [199, 145] width 127 height 17
paste input "[EMAIL_ADDRESS][DOMAIN_NAME]"
type input "[EMAIL_ADDRESS][DOMAIN_NAME]"
click at [248, 169] on span "Save" at bounding box center [249, 170] width 16 height 7
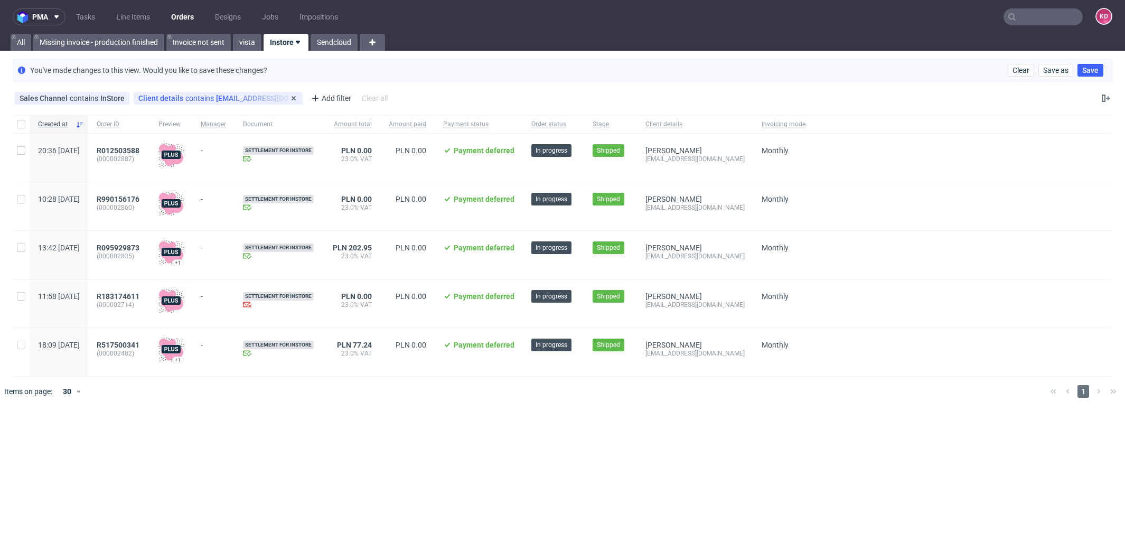
click at [254, 98] on div "Client details contains [EMAIL_ADDRESS][DOMAIN_NAME]" at bounding box center [218, 98] width 160 height 8
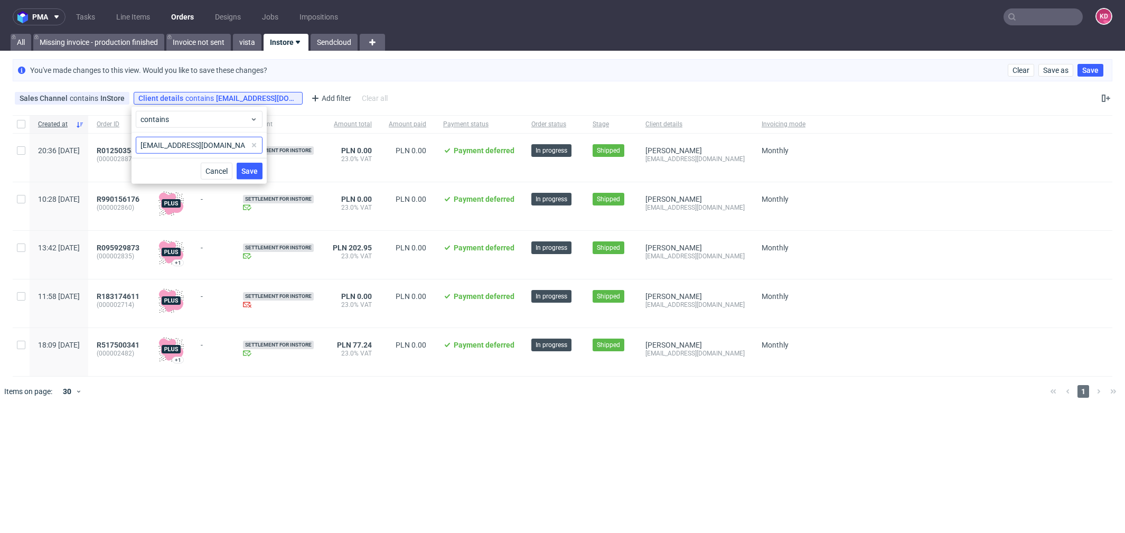
click at [253, 147] on span at bounding box center [254, 145] width 13 height 13
click at [238, 144] on input "text" at bounding box center [199, 145] width 127 height 17
paste input "[EMAIL_ADDRESS][DOMAIN_NAME]"
type input "[EMAIL_ADDRESS][DOMAIN_NAME]"
click at [248, 170] on span "Save" at bounding box center [249, 170] width 16 height 7
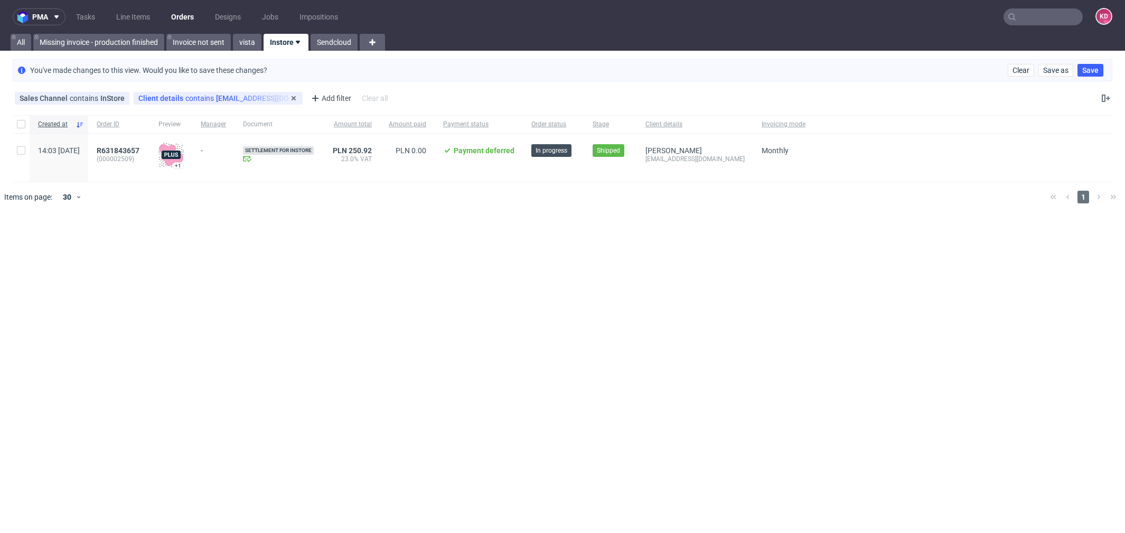
click at [259, 95] on div "Client details contains [EMAIL_ADDRESS][DOMAIN_NAME]" at bounding box center [218, 98] width 160 height 8
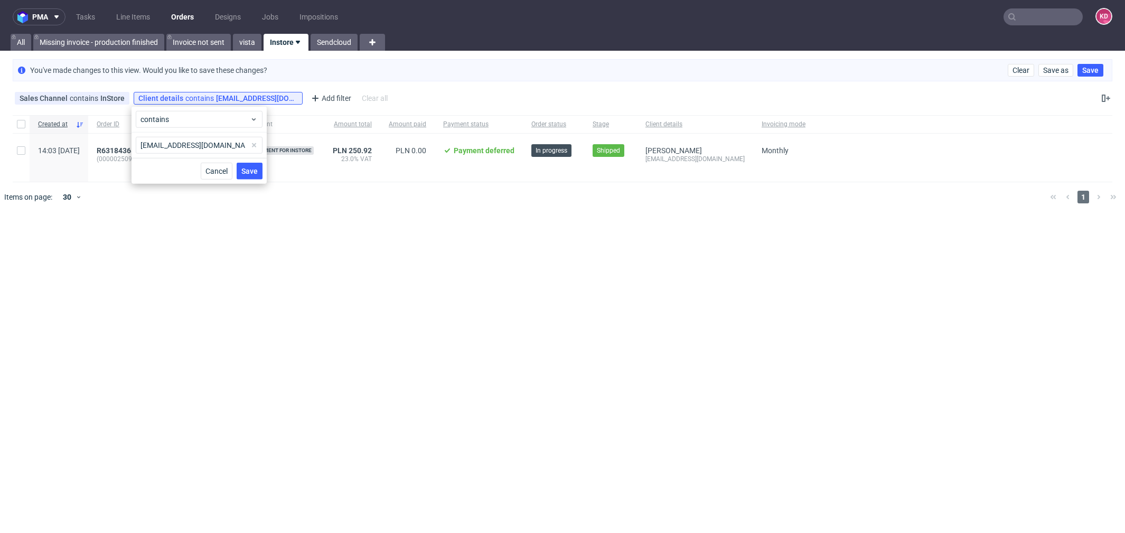
click at [255, 143] on span at bounding box center [254, 145] width 13 height 13
click at [241, 143] on input "text" at bounding box center [199, 145] width 127 height 17
paste input "[EMAIL_ADDRESS][DOMAIN_NAME]"
type input "[EMAIL_ADDRESS][DOMAIN_NAME]"
click at [254, 170] on span "Save" at bounding box center [249, 170] width 16 height 7
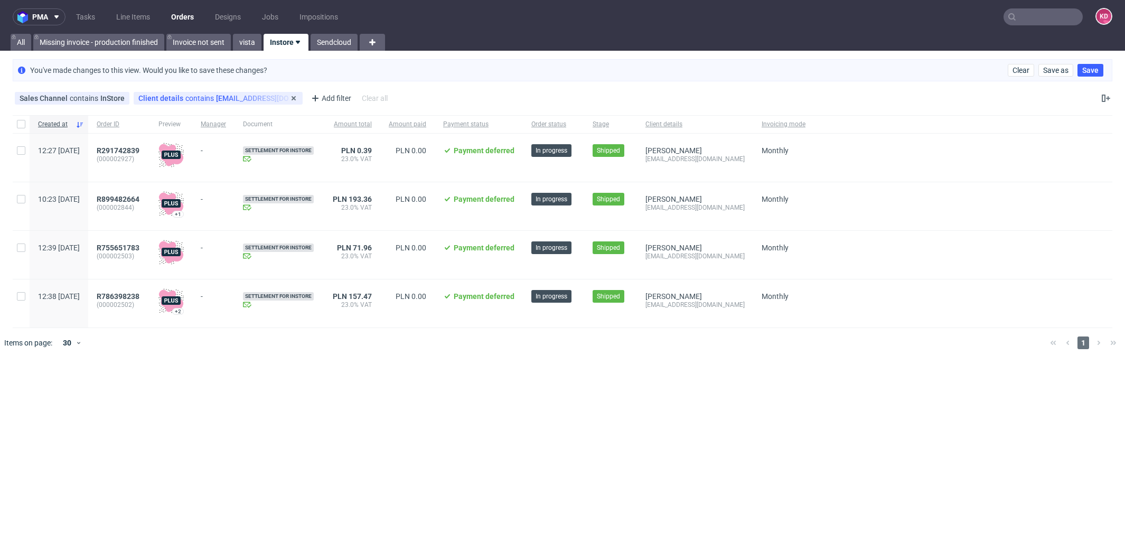
click at [243, 97] on div "Client details contains [EMAIL_ADDRESS][DOMAIN_NAME]" at bounding box center [218, 98] width 160 height 8
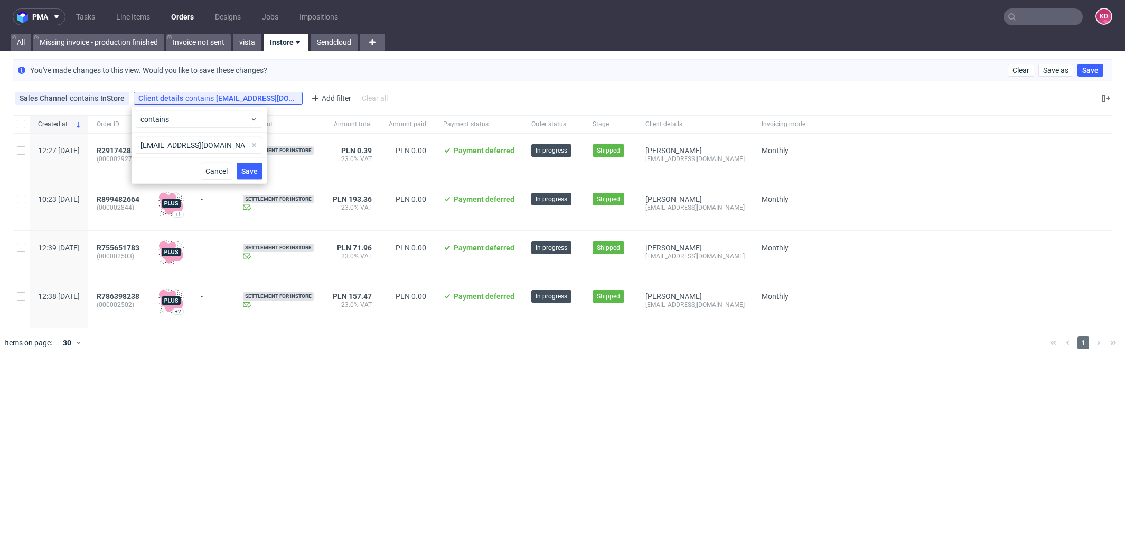
click at [257, 145] on span at bounding box center [254, 145] width 13 height 13
click at [240, 145] on input "text" at bounding box center [199, 145] width 127 height 17
paste input "[EMAIL_ADDRESS][DOMAIN_NAME]"
type input "[EMAIL_ADDRESS][DOMAIN_NAME]"
click at [253, 173] on span "Save" at bounding box center [249, 170] width 16 height 7
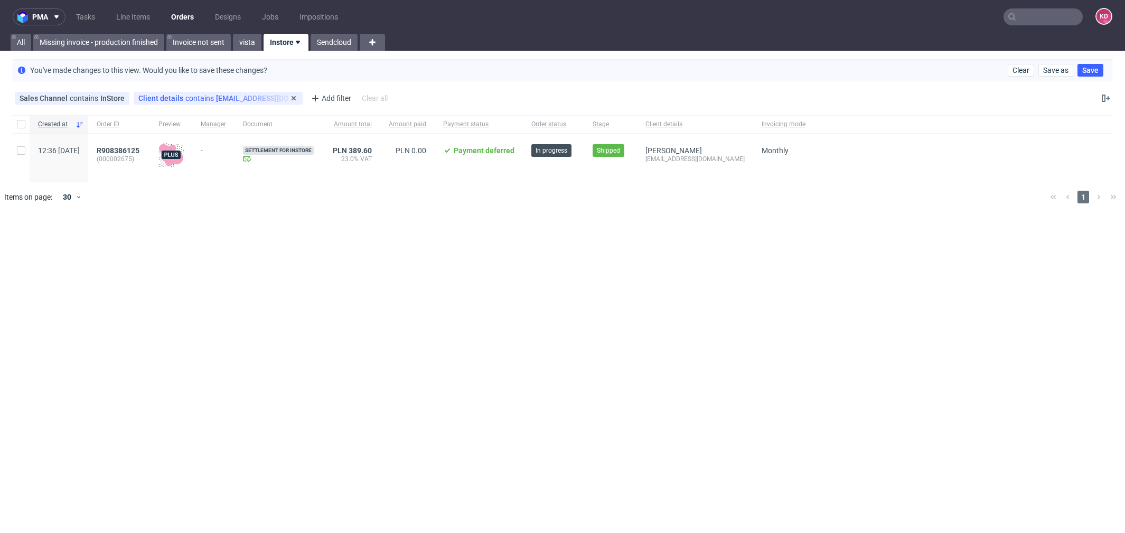
click at [280, 96] on div "Client details contains [EMAIL_ADDRESS][DOMAIN_NAME]" at bounding box center [218, 98] width 160 height 8
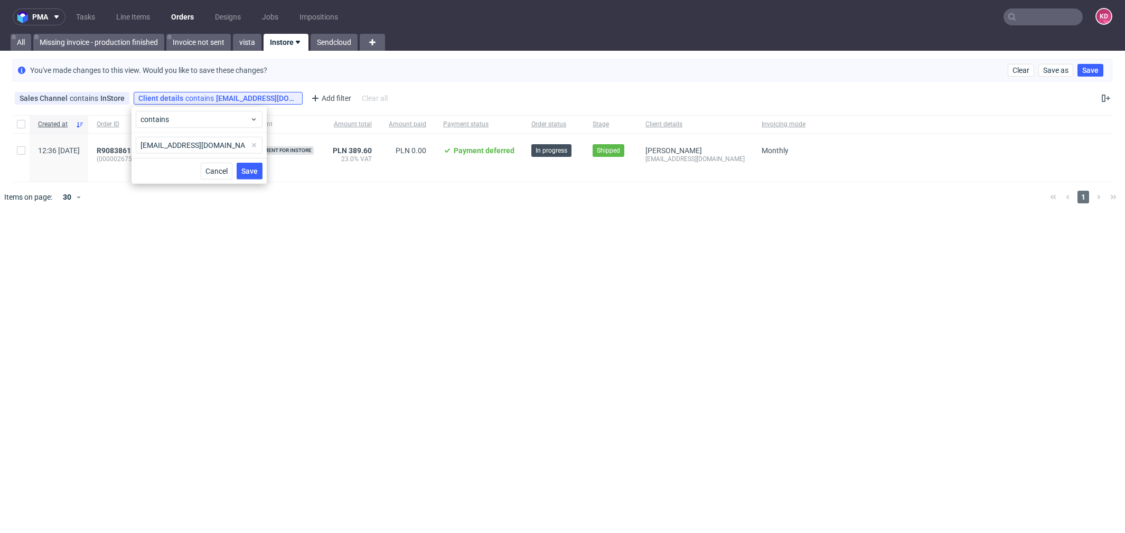
click at [257, 144] on span at bounding box center [254, 145] width 13 height 13
click at [239, 144] on input "text" at bounding box center [199, 145] width 127 height 17
paste input "[EMAIL_ADDRESS][DOMAIN_NAME]"
type input "[EMAIL_ADDRESS][DOMAIN_NAME]"
click at [250, 167] on span "Save" at bounding box center [249, 170] width 16 height 7
